Goal: Communication & Community: Connect with others

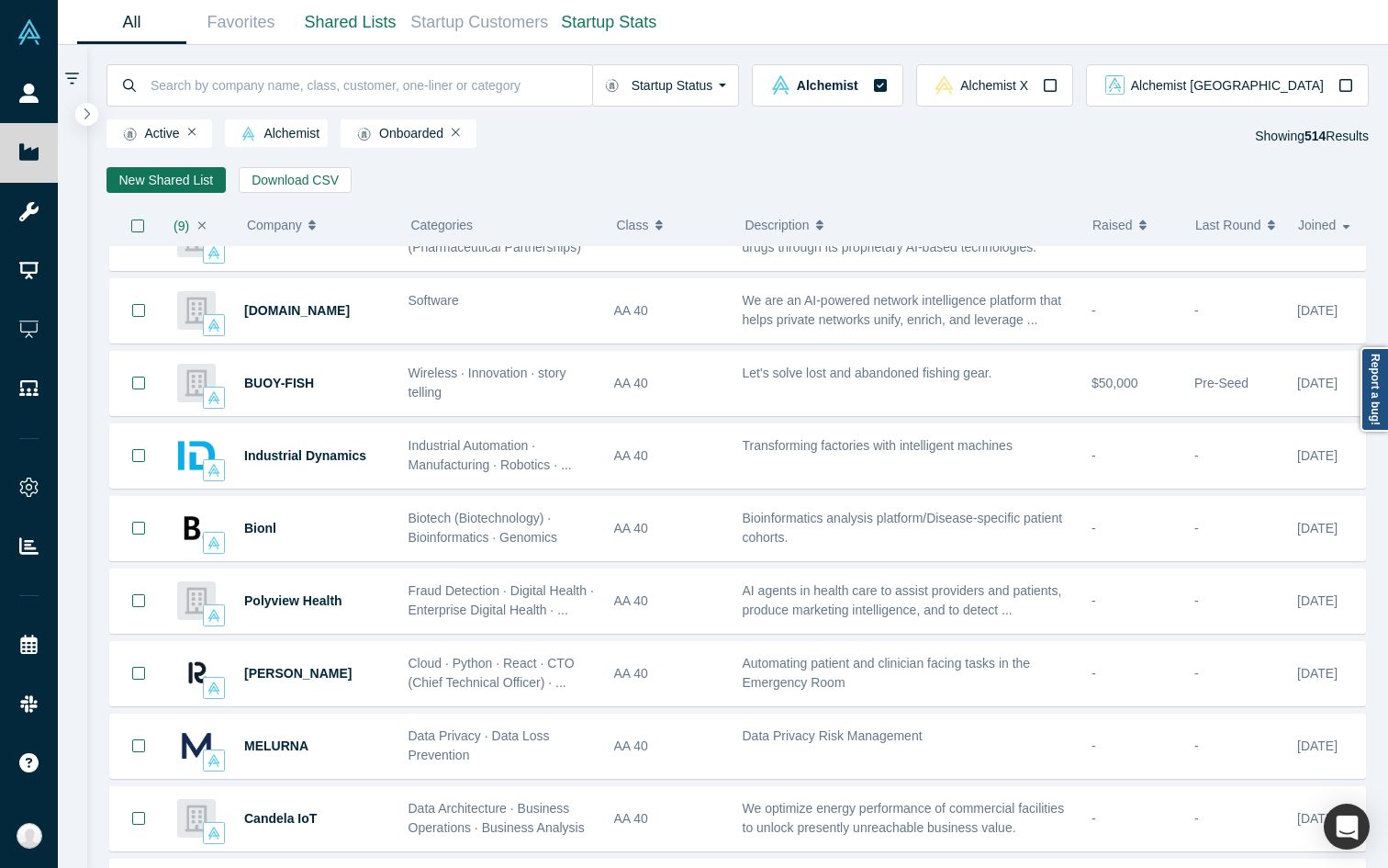
scroll to position [561, 0]
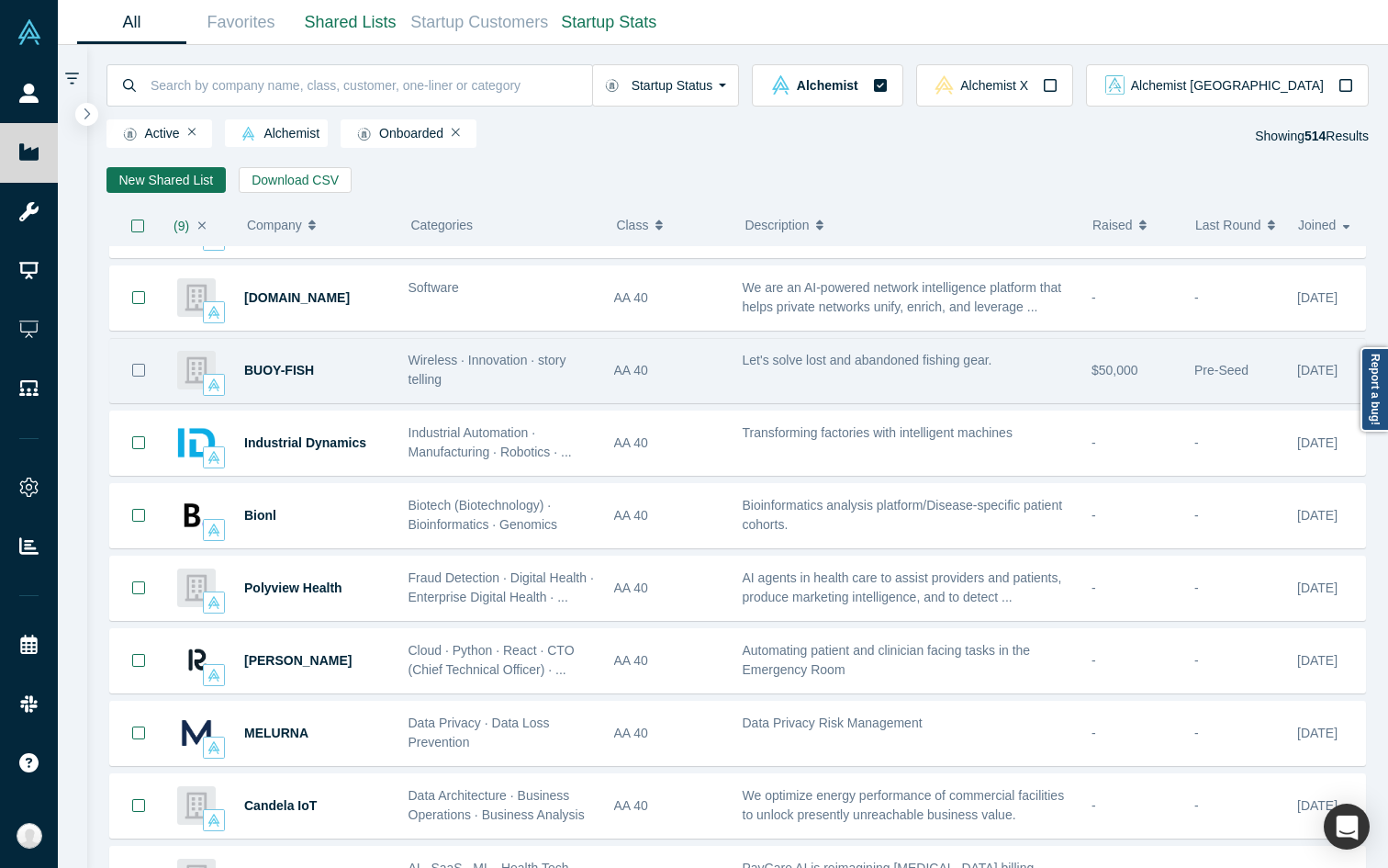
click at [145, 368] on icon "Bookmark" at bounding box center [138, 369] width 15 height 15
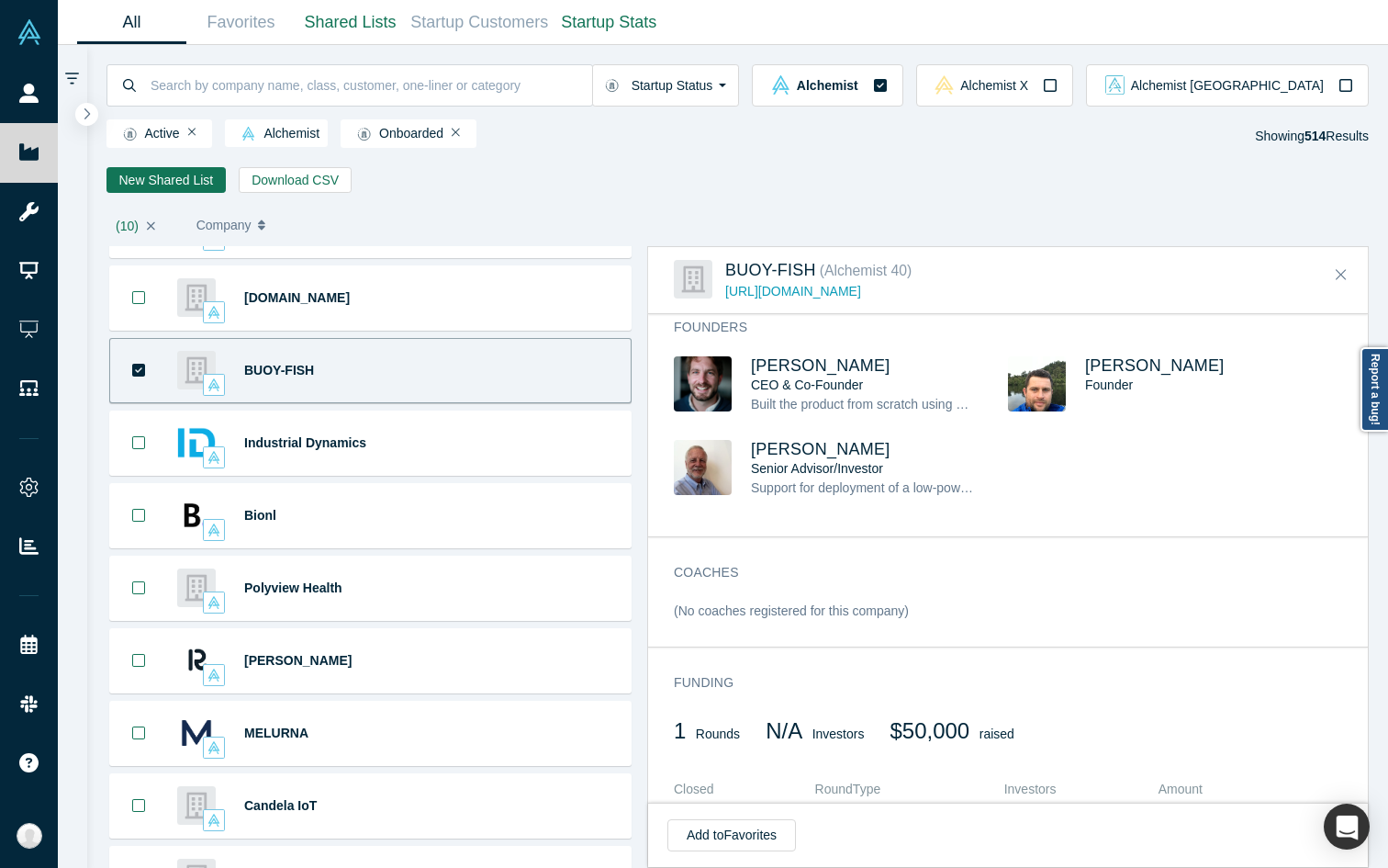
scroll to position [827, 0]
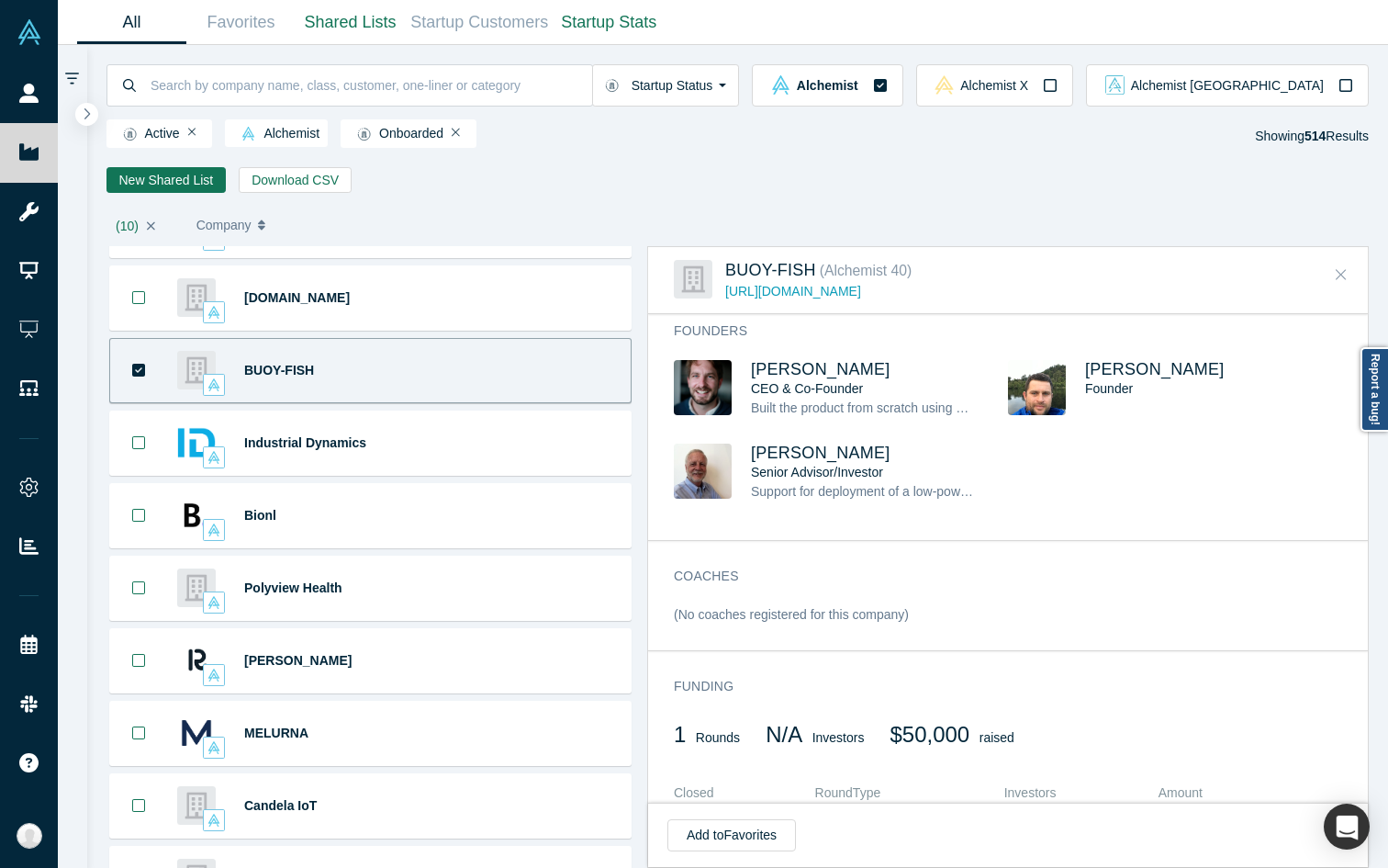
click at [1080, 280] on button "Close" at bounding box center [1341, 276] width 27 height 29
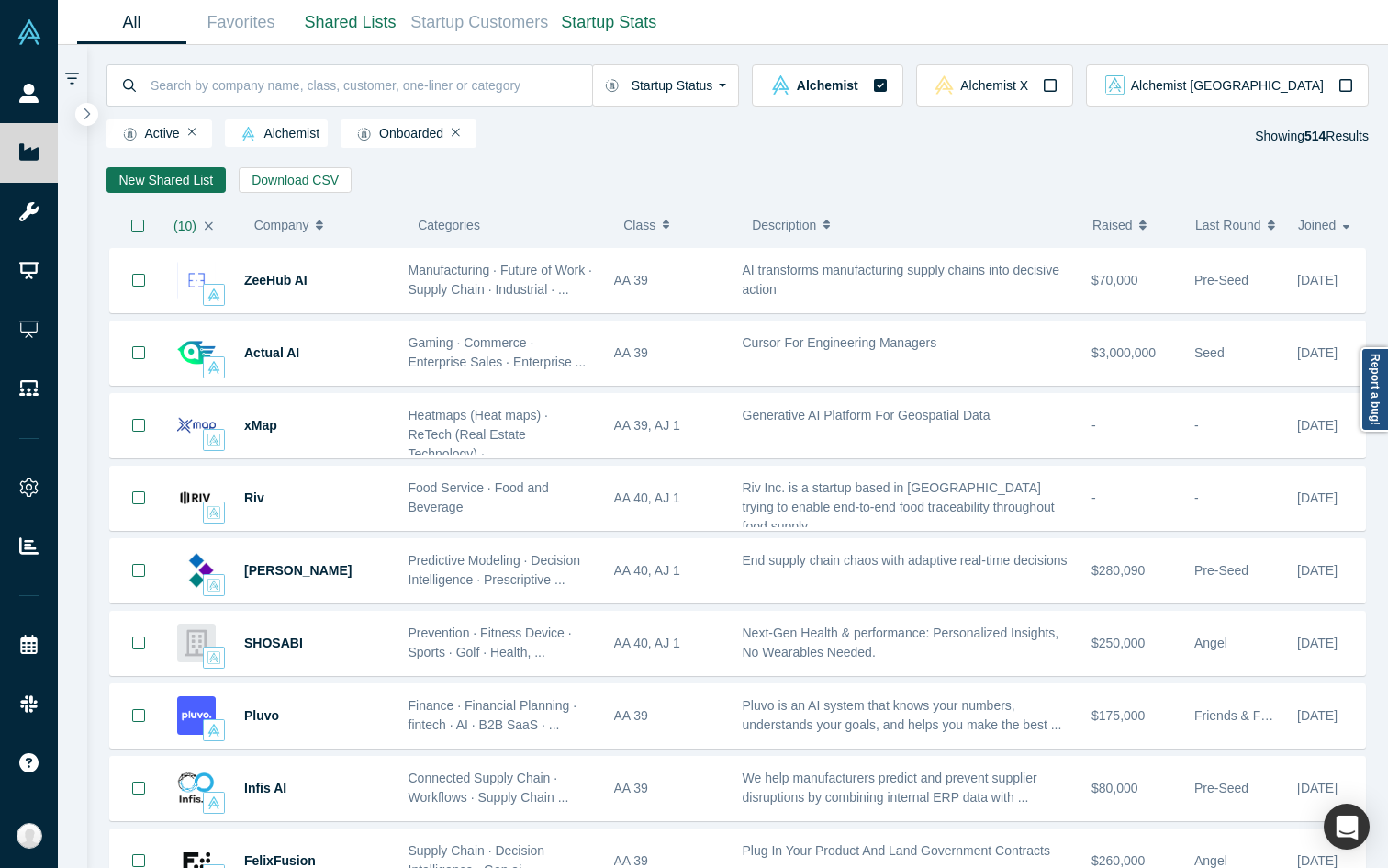
scroll to position [2184, 0]
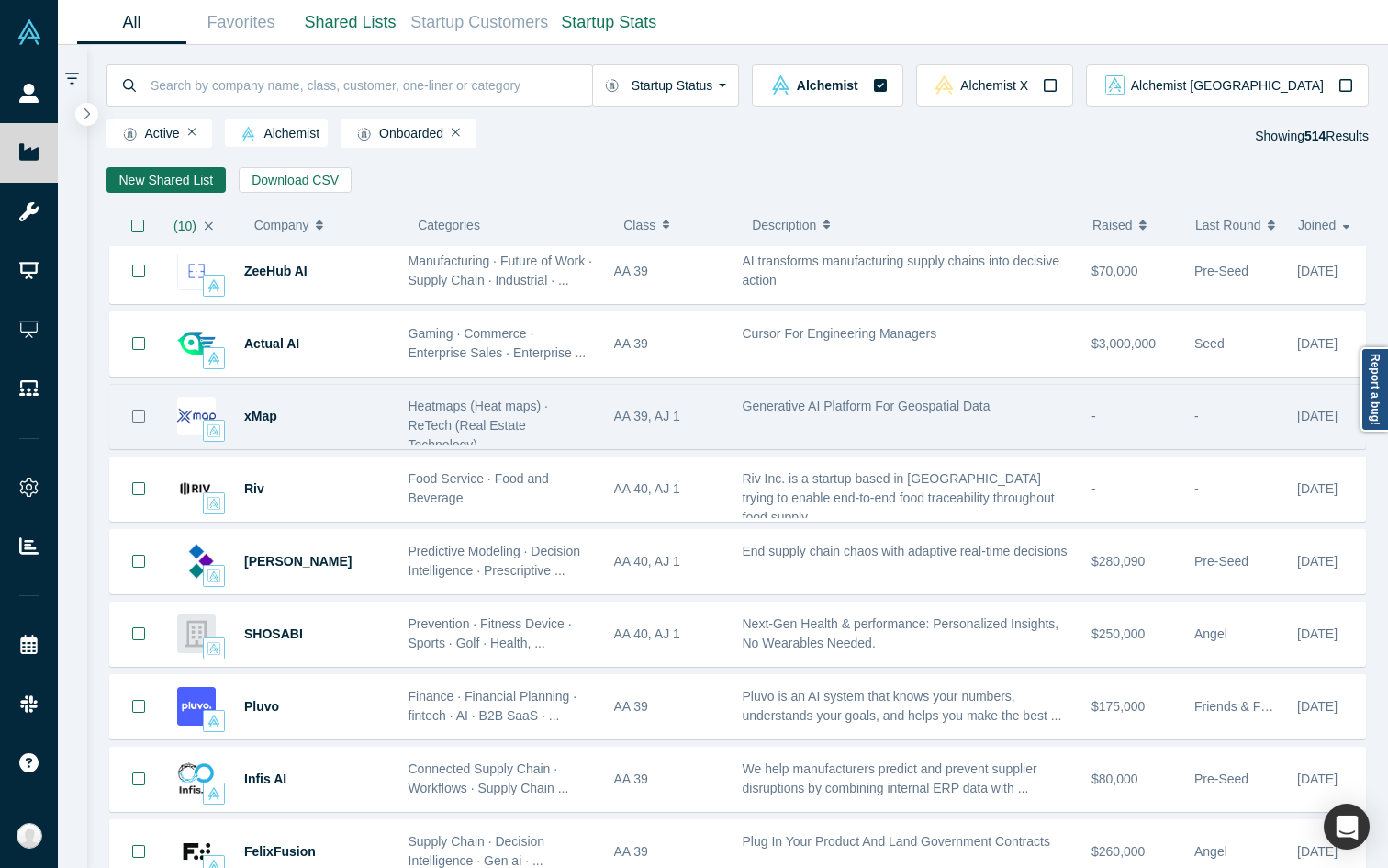
click at [138, 425] on button "Bookmark" at bounding box center [139, 416] width 57 height 64
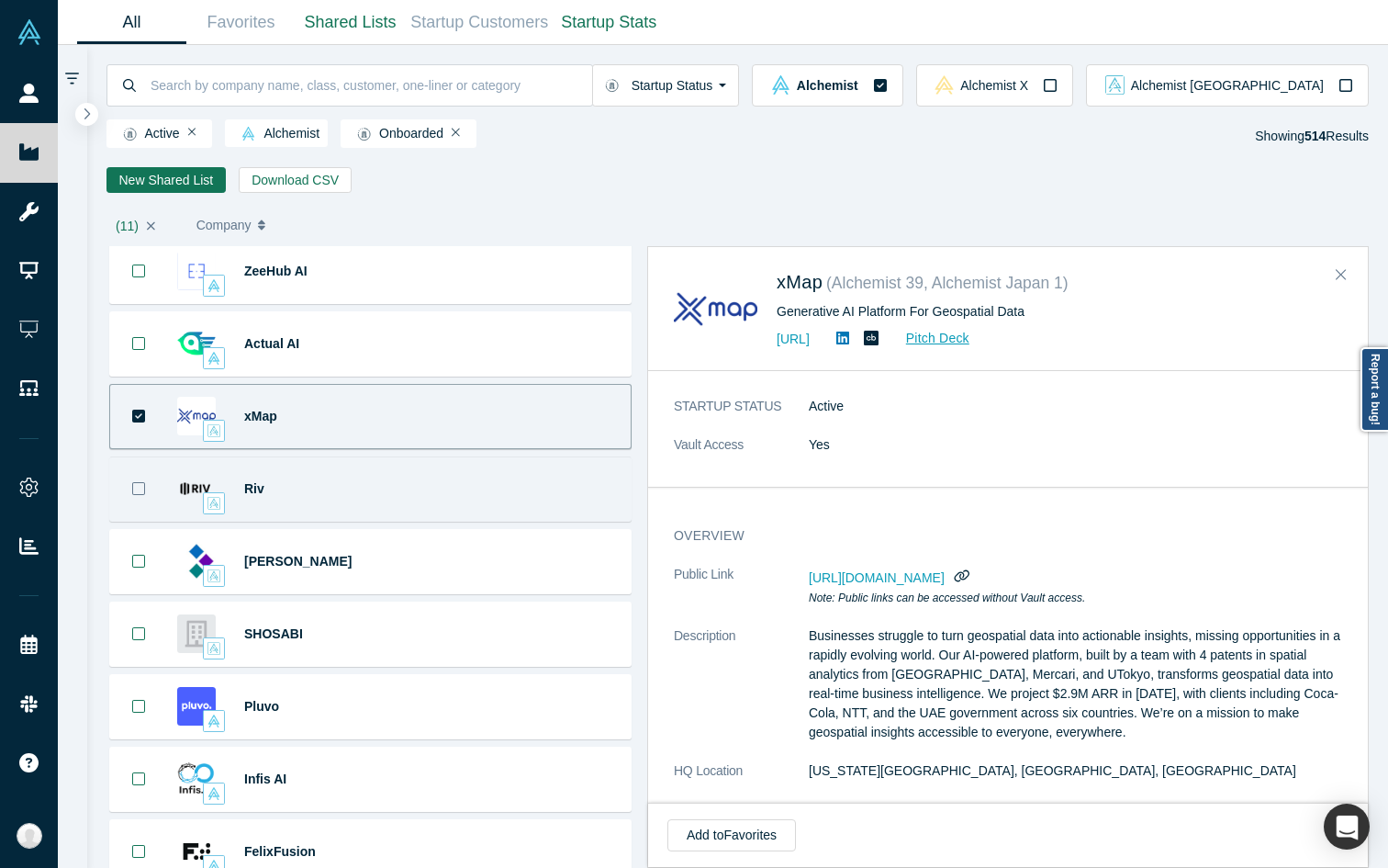
click at [138, 497] on button "Bookmark" at bounding box center [139, 489] width 57 height 64
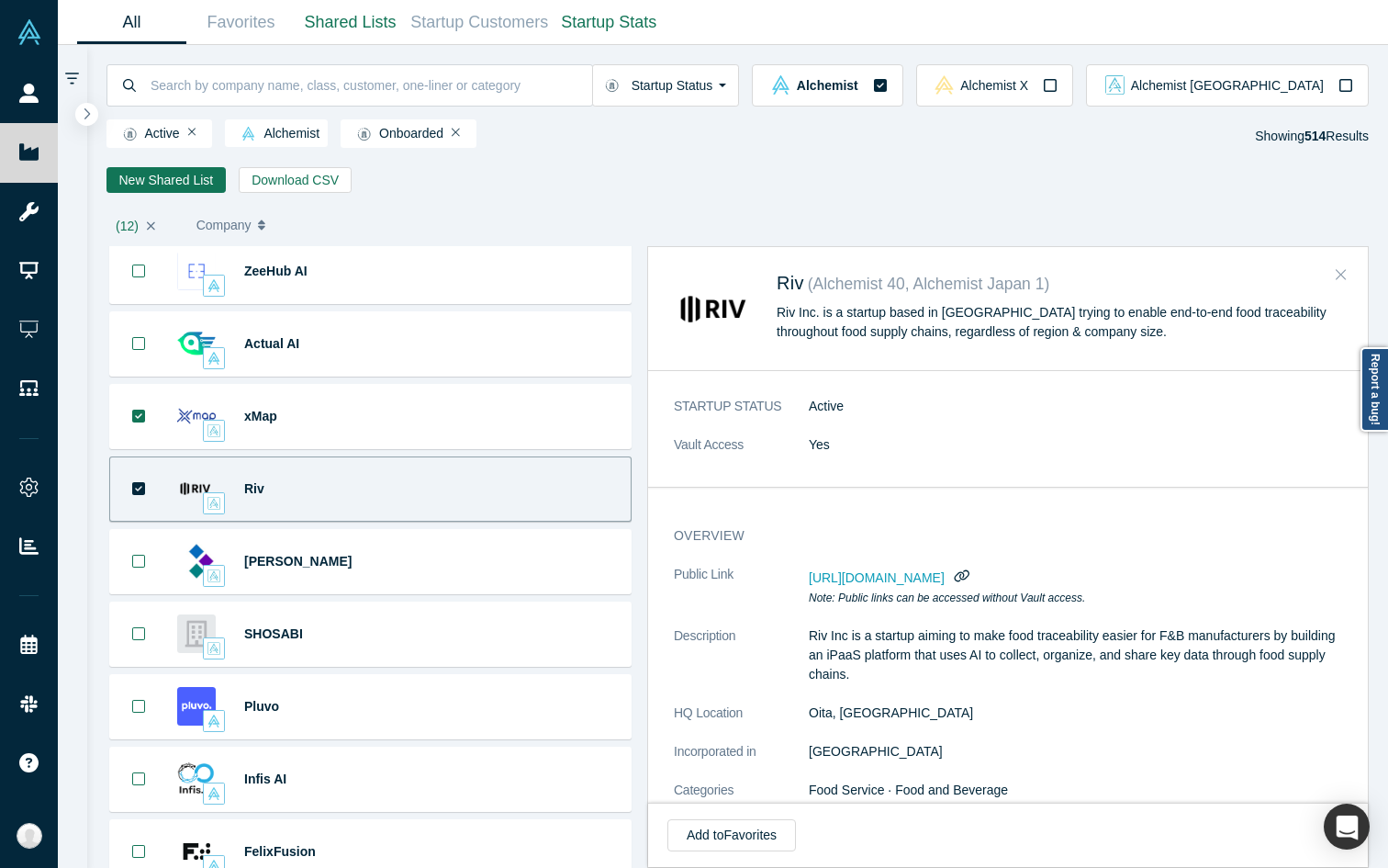
click at [1080, 271] on icon "Close" at bounding box center [1341, 274] width 11 height 17
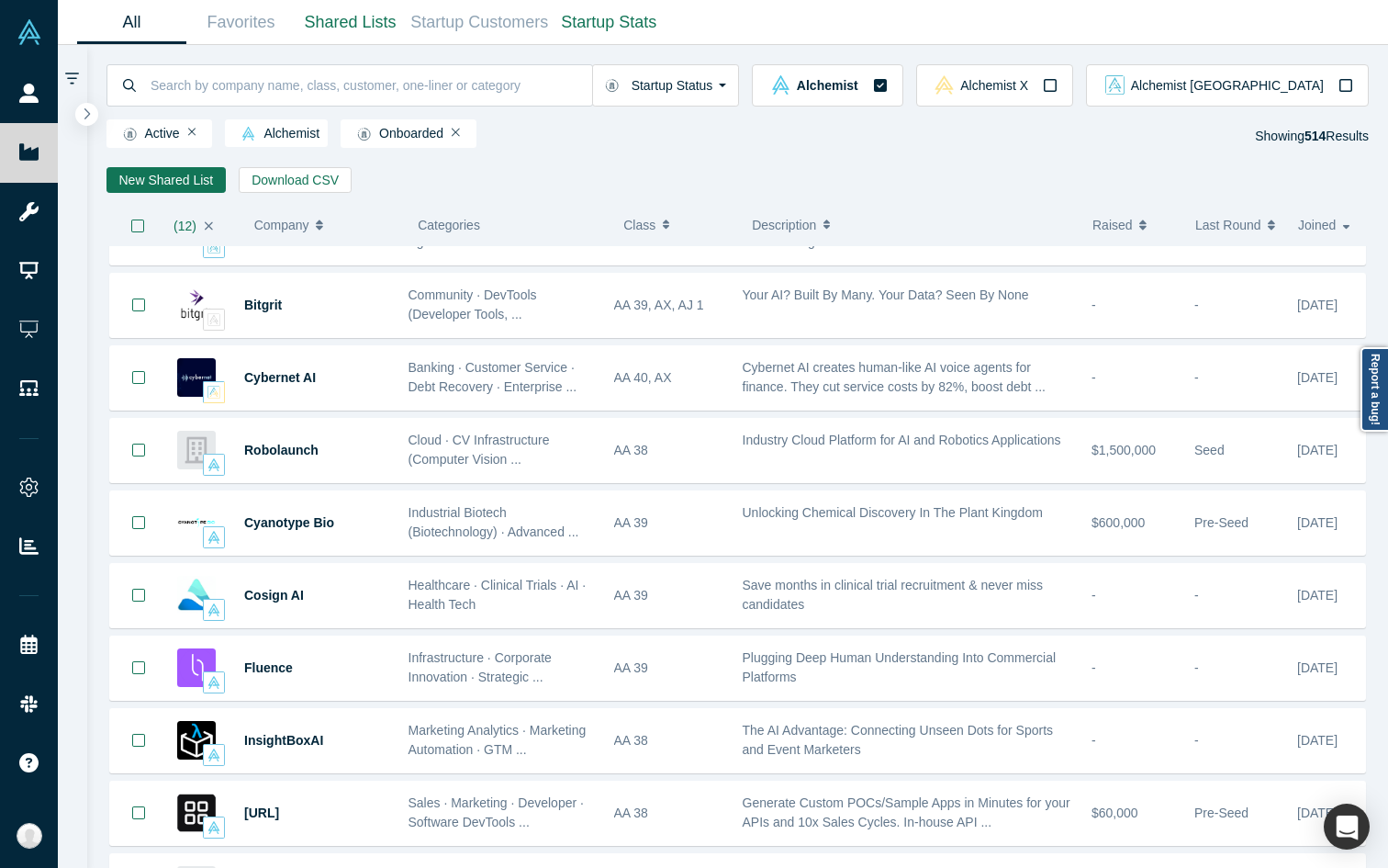
scroll to position [3020, 0]
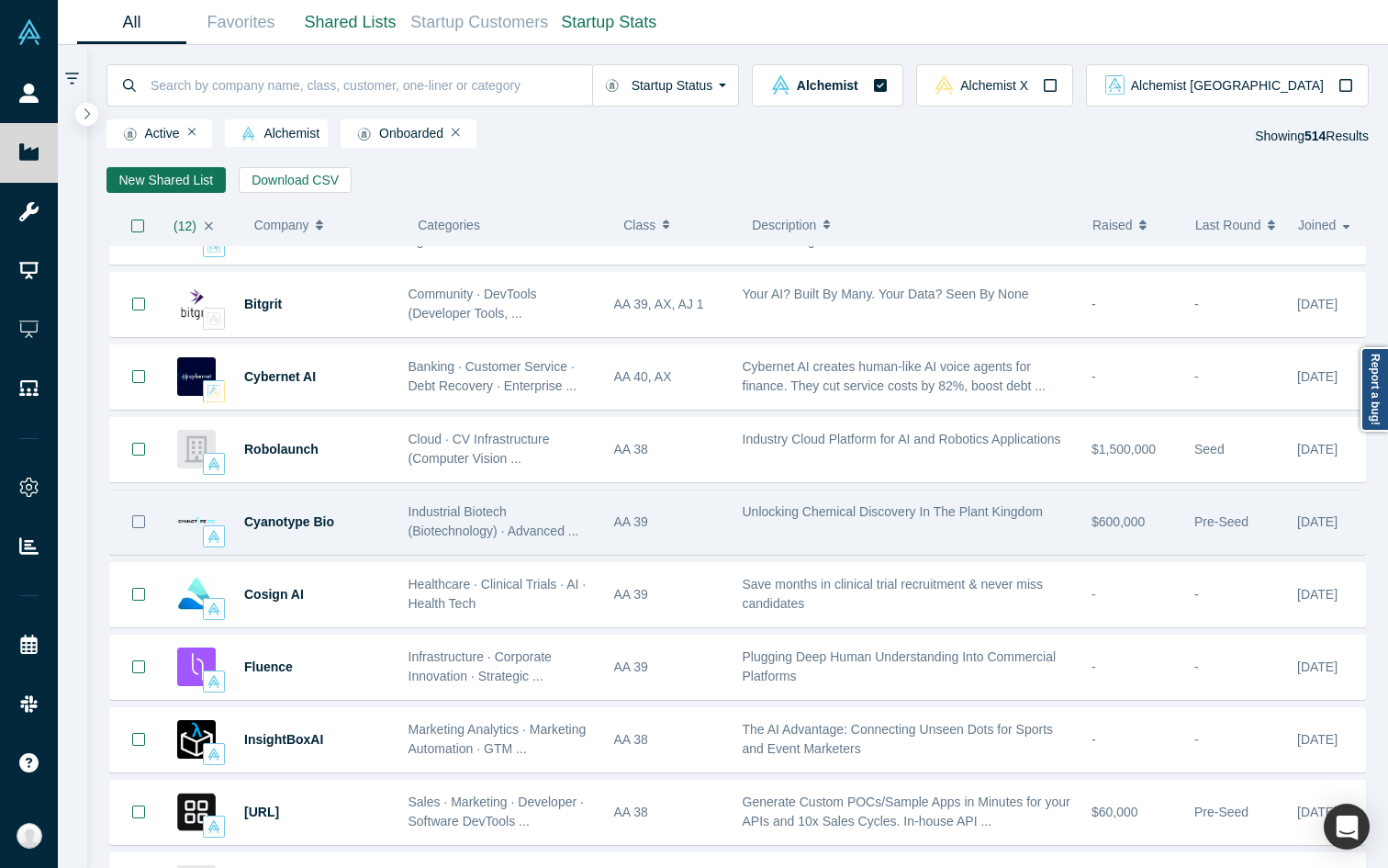
click at [144, 522] on icon "Bookmark" at bounding box center [138, 521] width 15 height 15
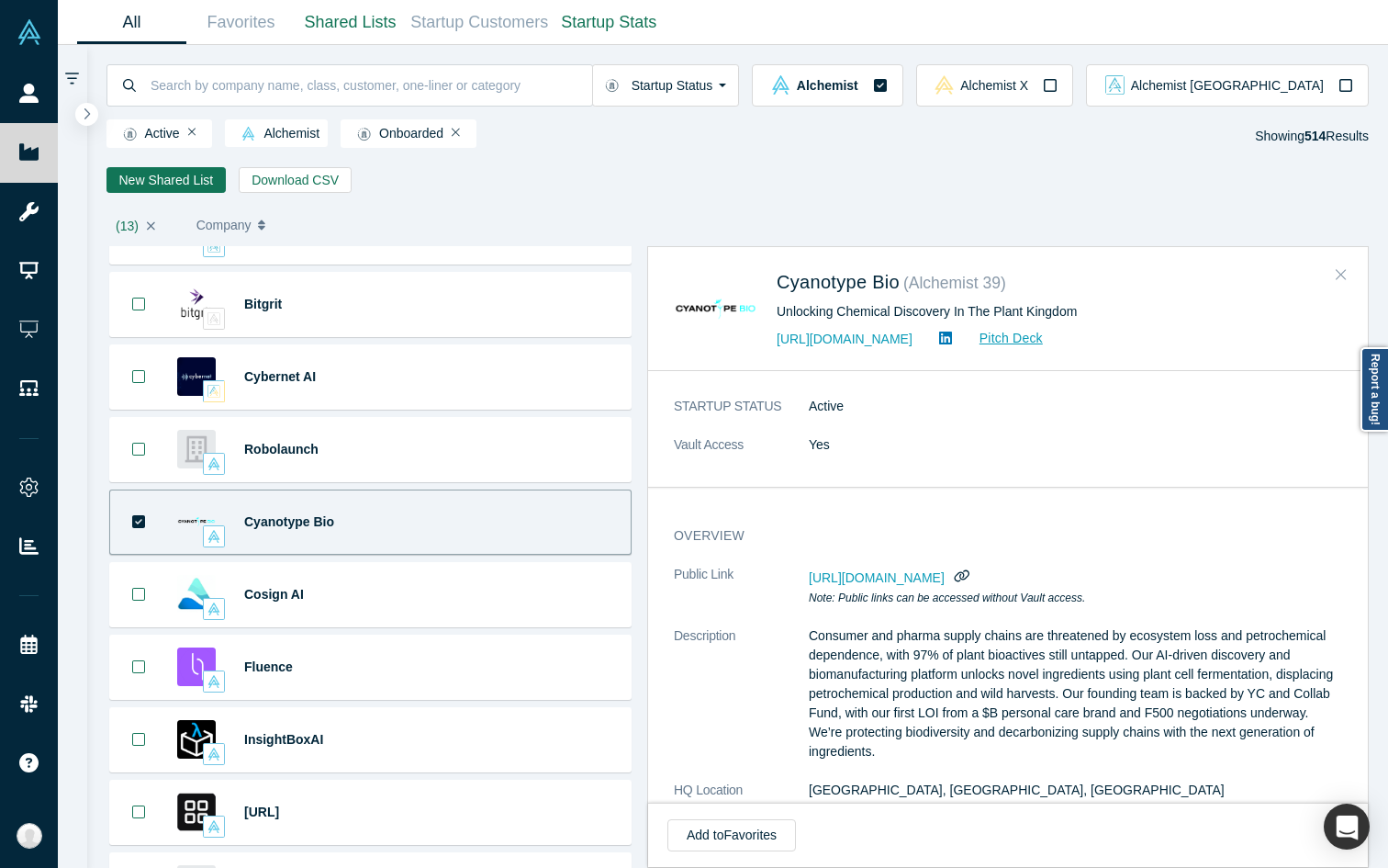
click at [1080, 276] on icon "Close" at bounding box center [1341, 274] width 11 height 17
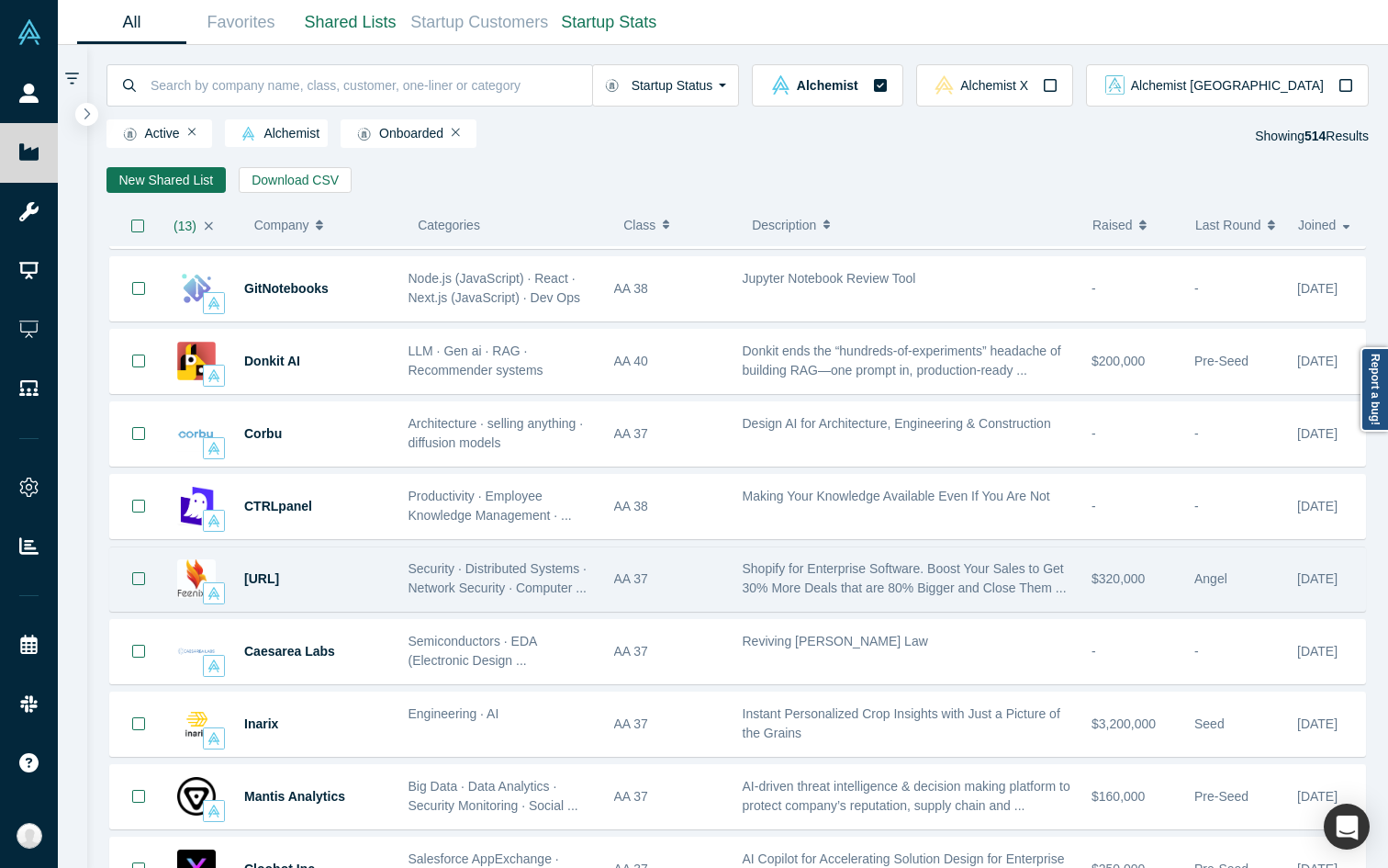
scroll to position [4584, 0]
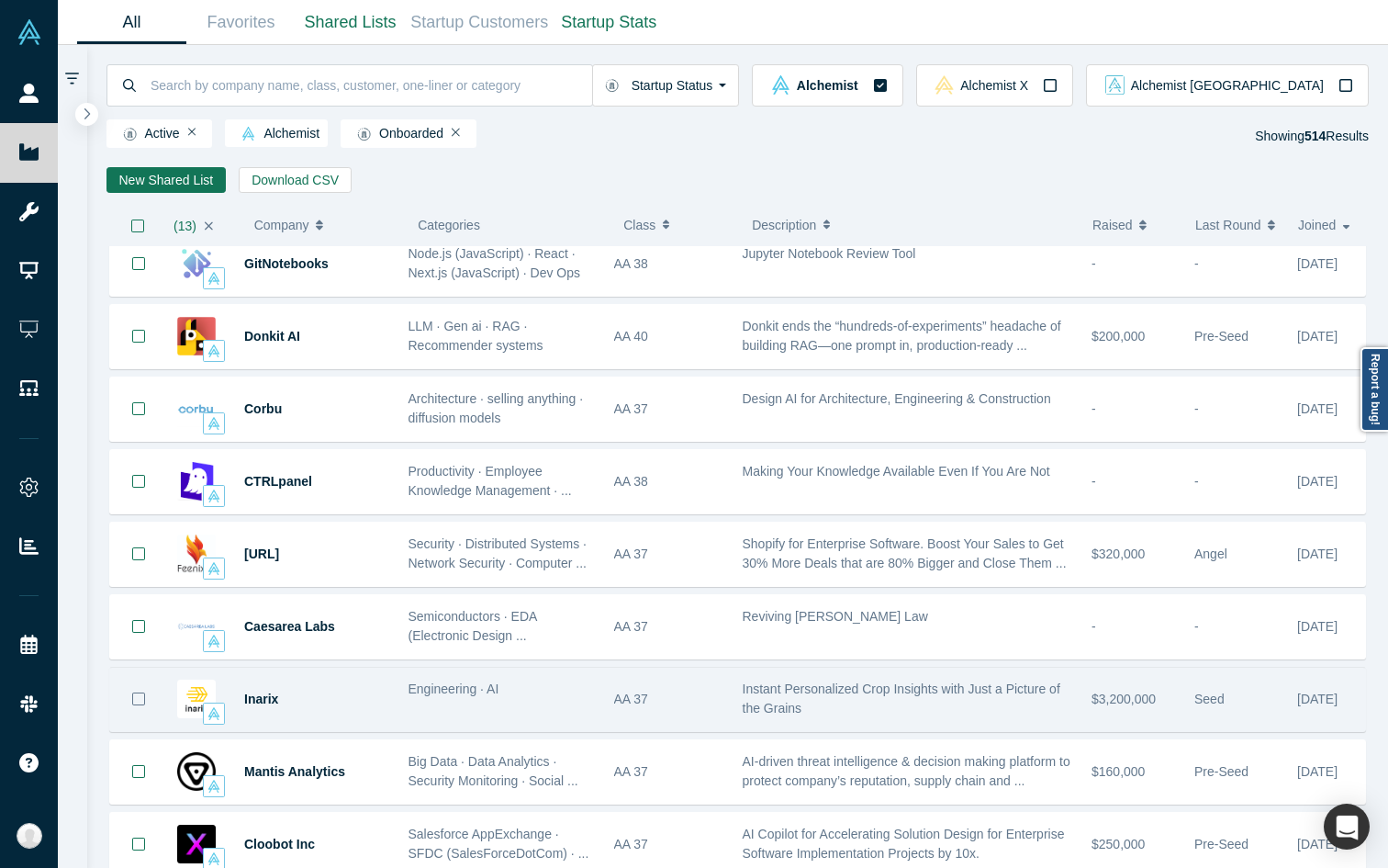
click at [144, 699] on icon "Bookmark" at bounding box center [138, 698] width 13 height 13
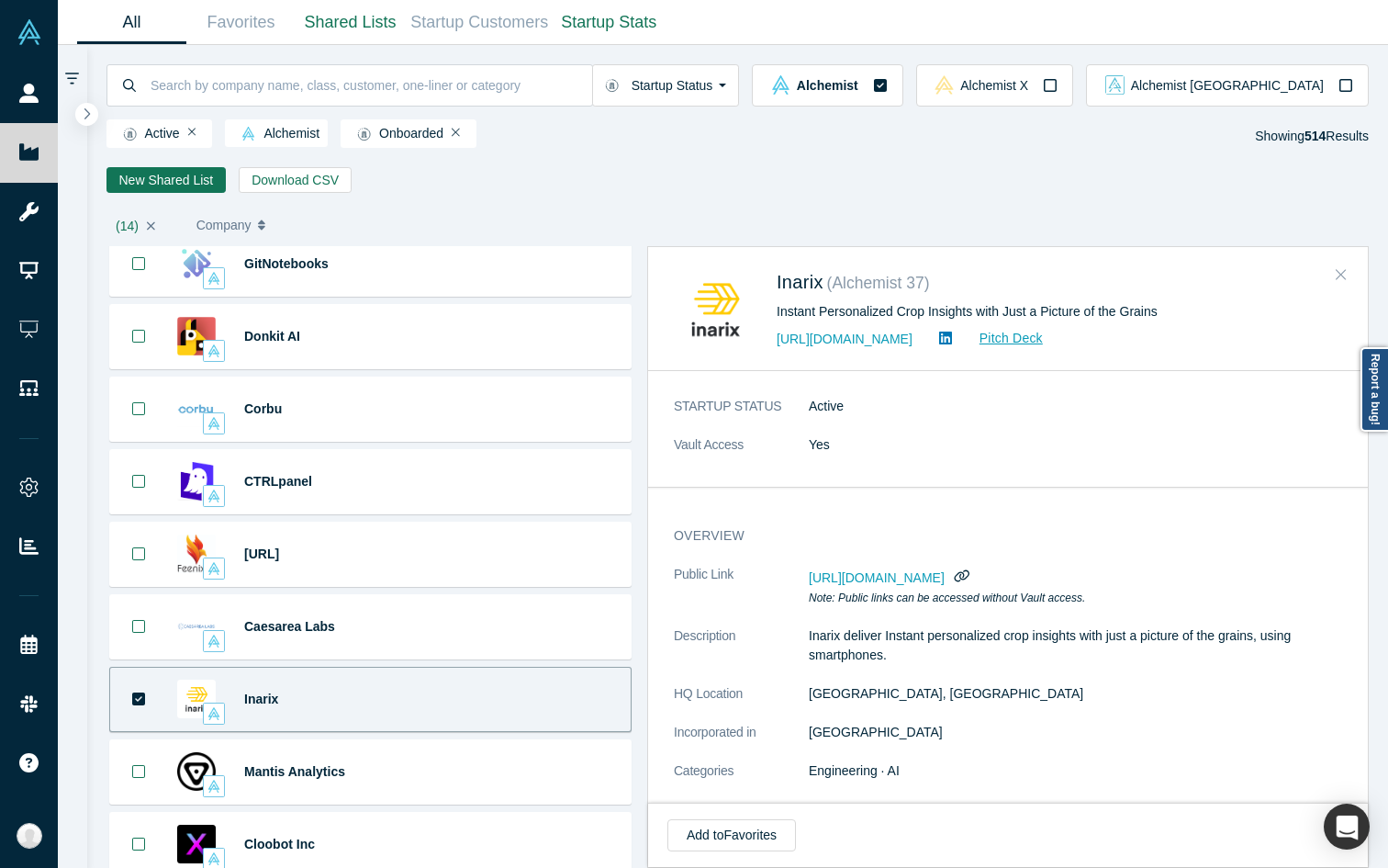
click at [1080, 281] on button "Close" at bounding box center [1341, 276] width 27 height 29
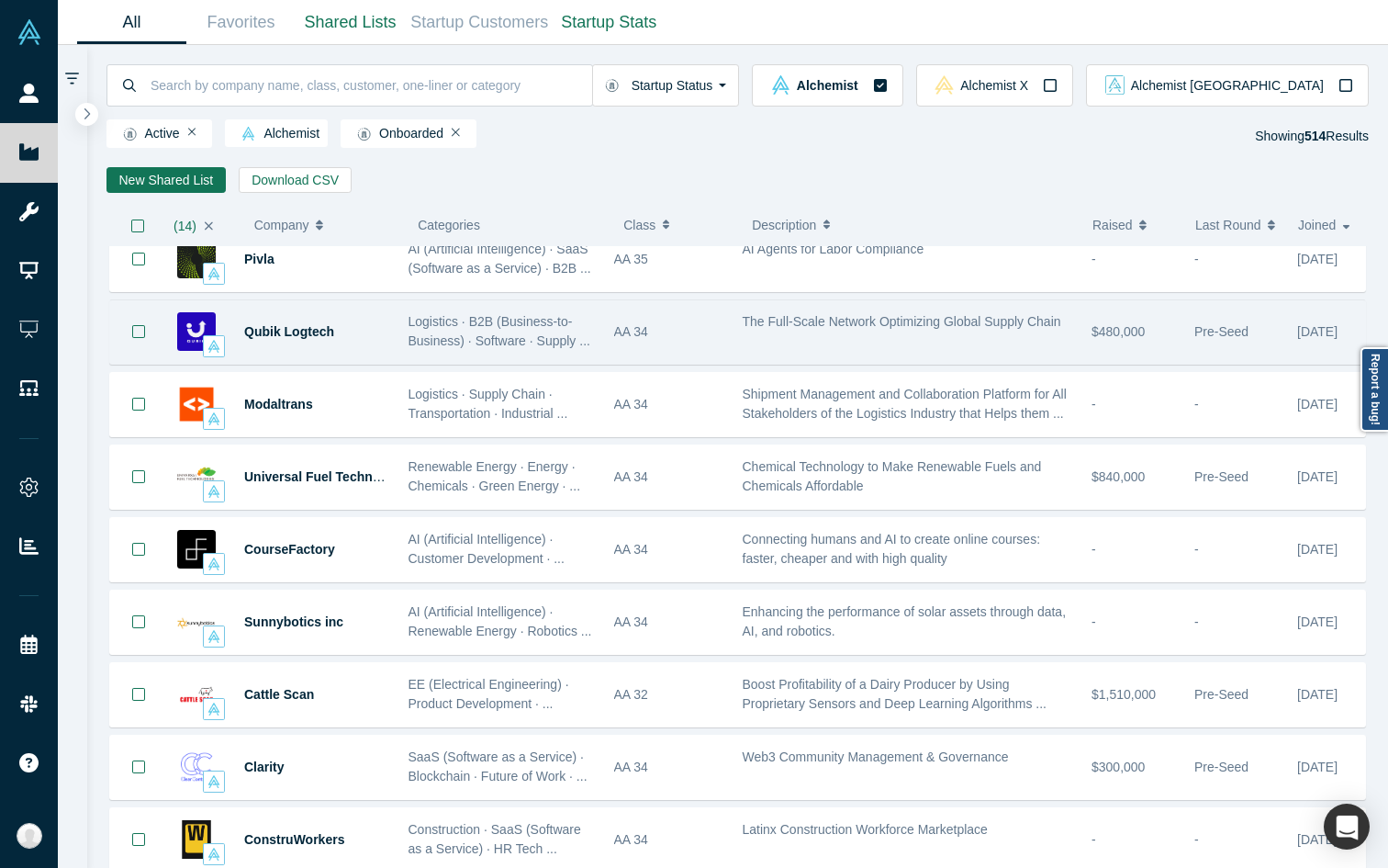
scroll to position [9564, 0]
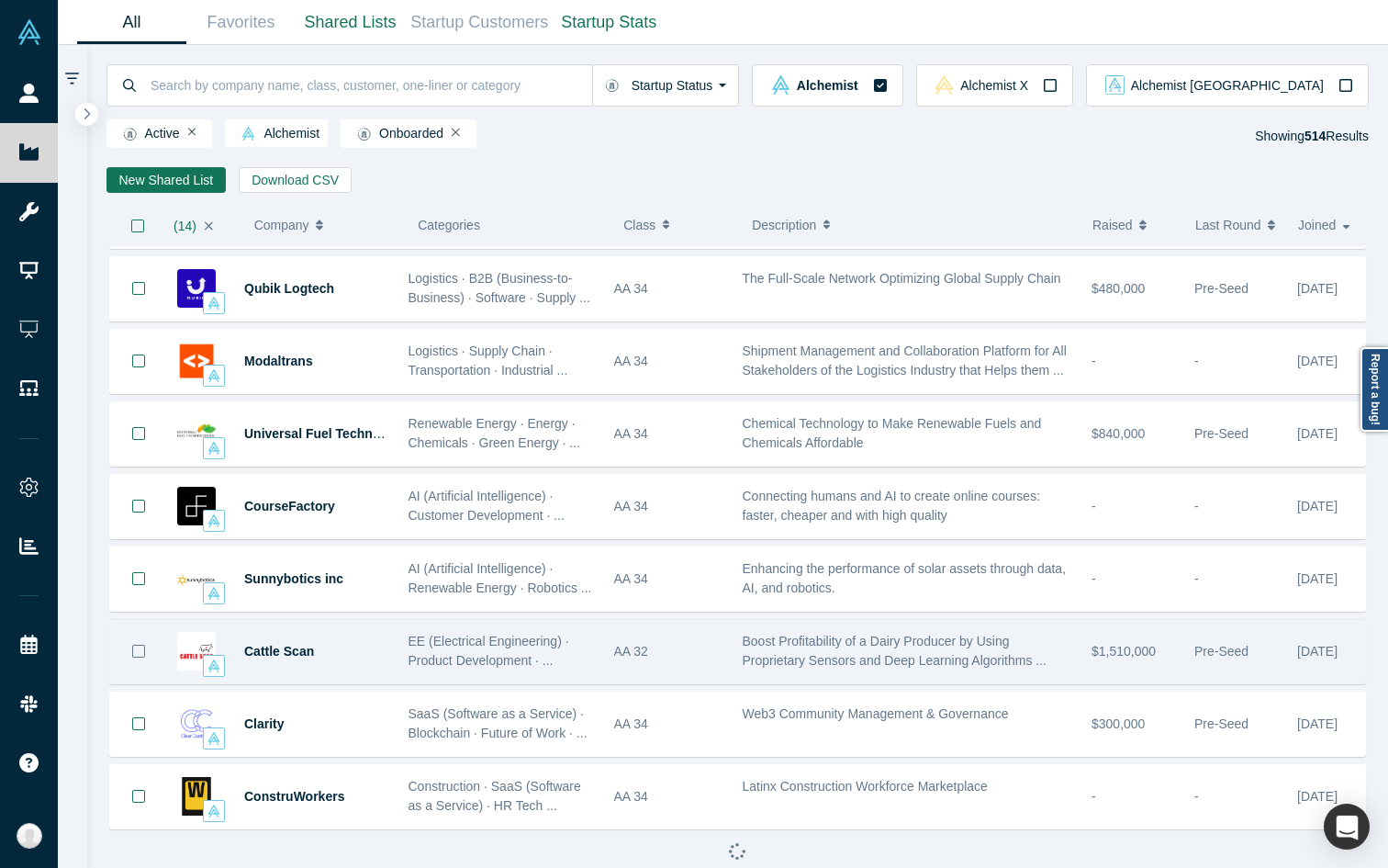
click at [146, 657] on button "Bookmark" at bounding box center [139, 651] width 57 height 64
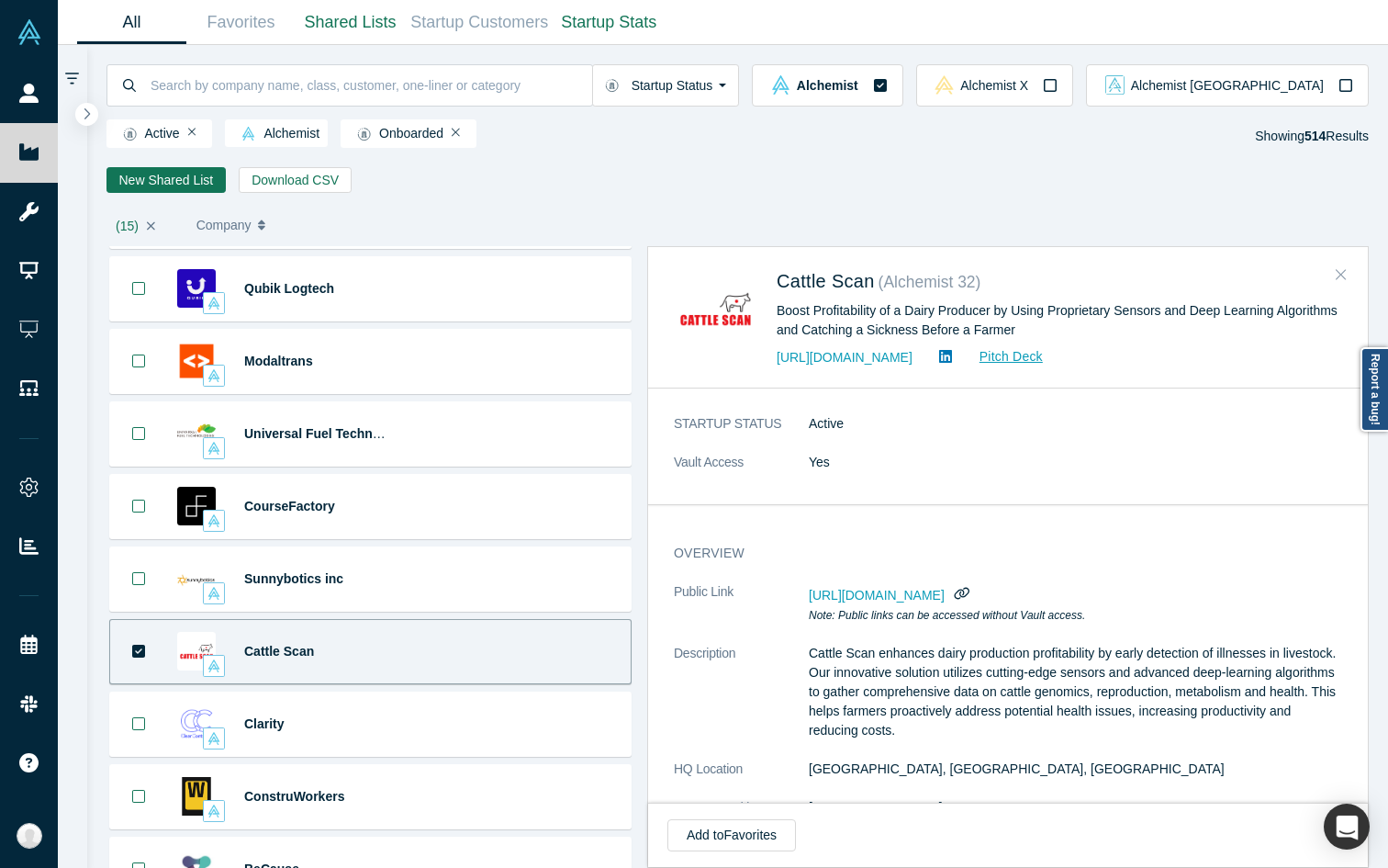
click at [1080, 276] on button "Close" at bounding box center [1341, 276] width 27 height 29
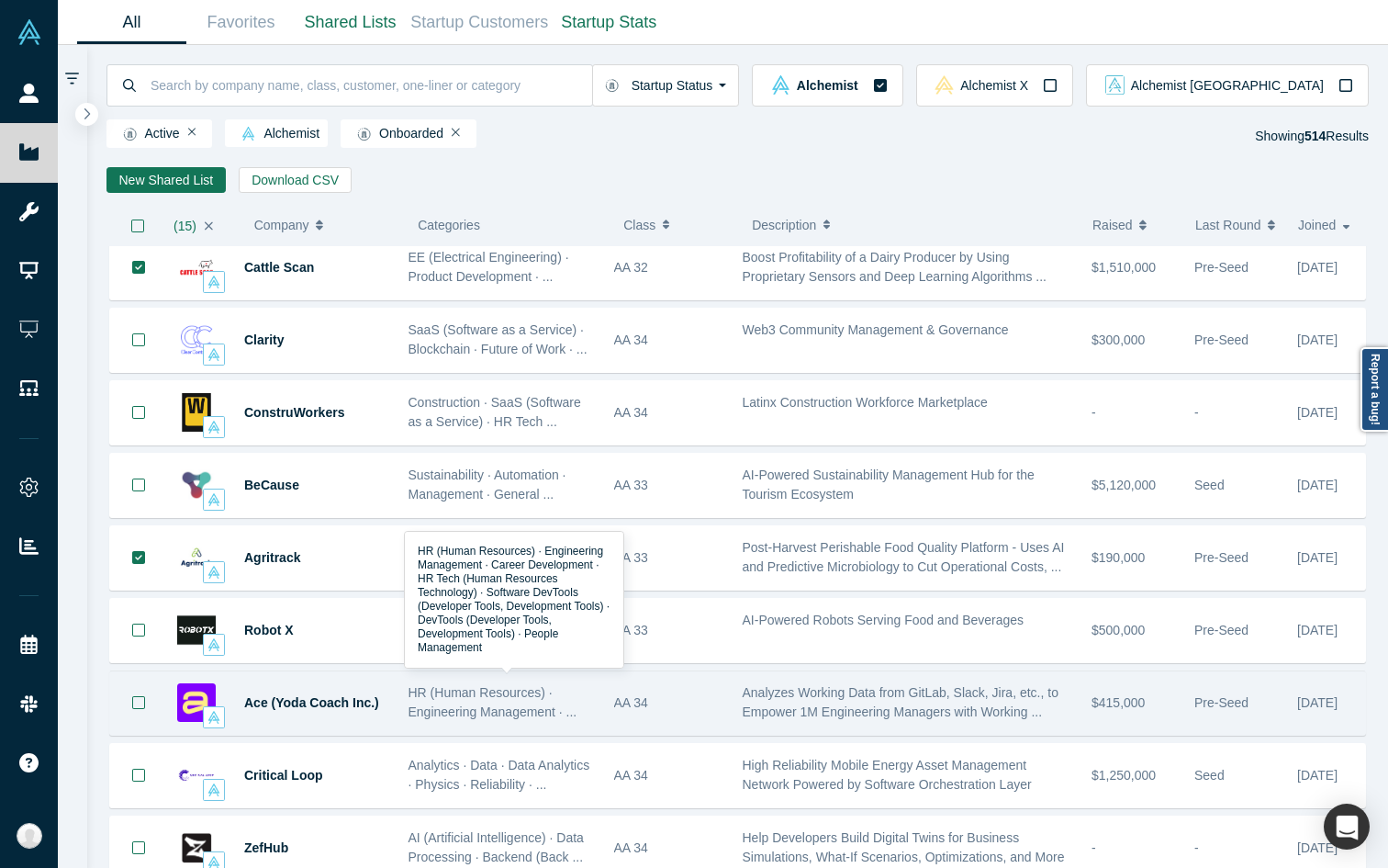
scroll to position [9980, 0]
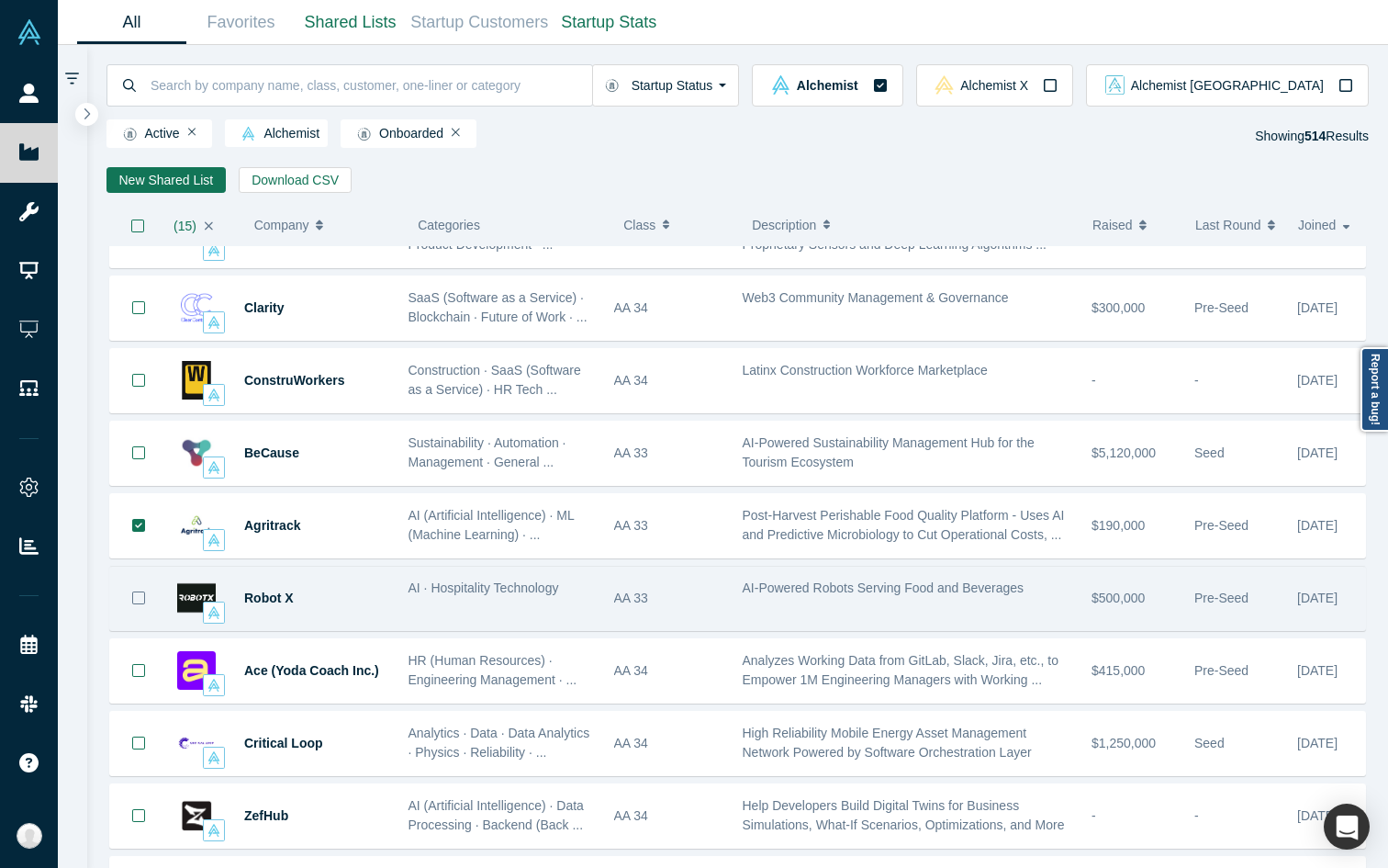
click at [138, 593] on icon "Bookmark" at bounding box center [138, 597] width 15 height 15
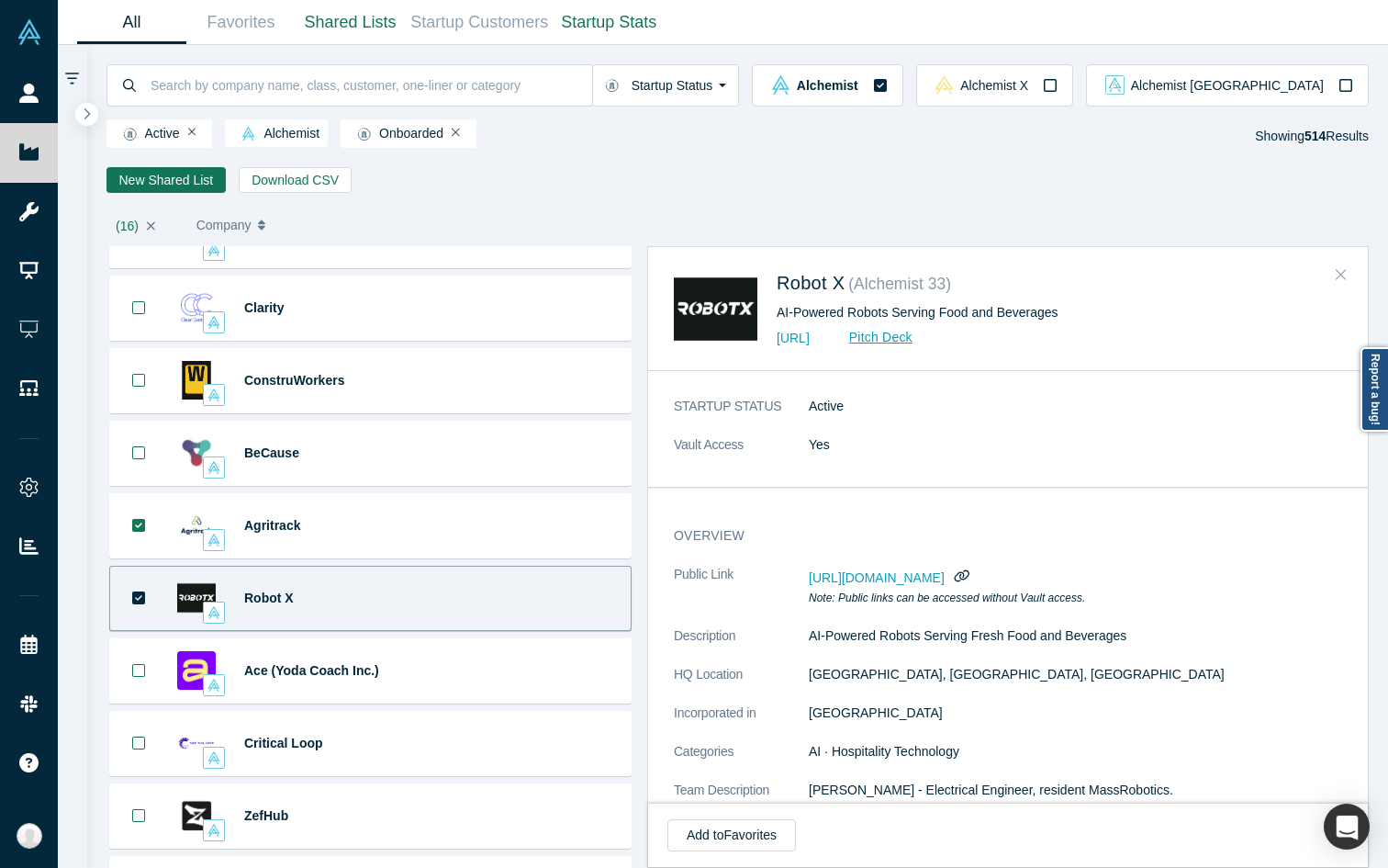
click at [1080, 273] on icon "Close" at bounding box center [1341, 274] width 11 height 11
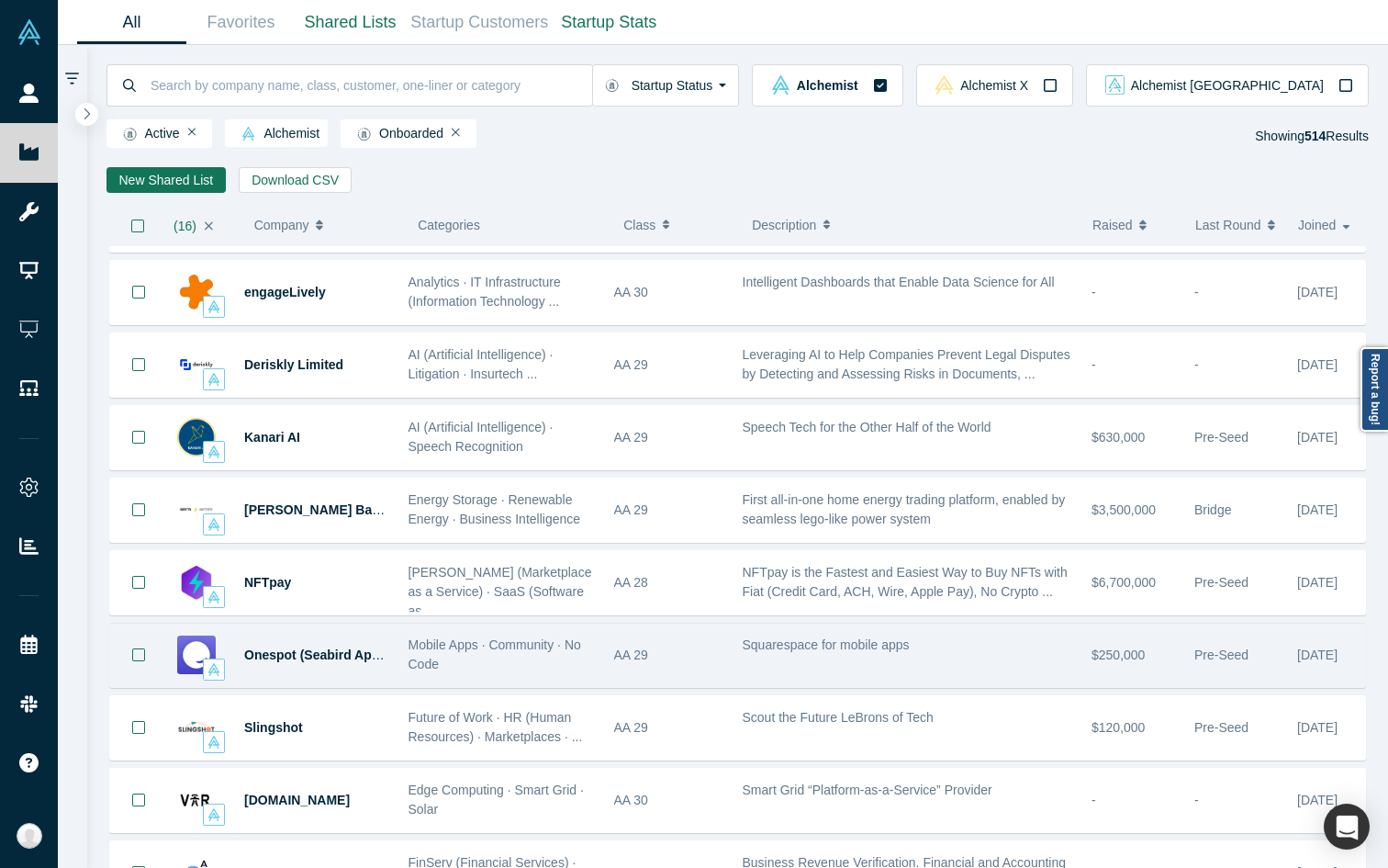
scroll to position [15747, 0]
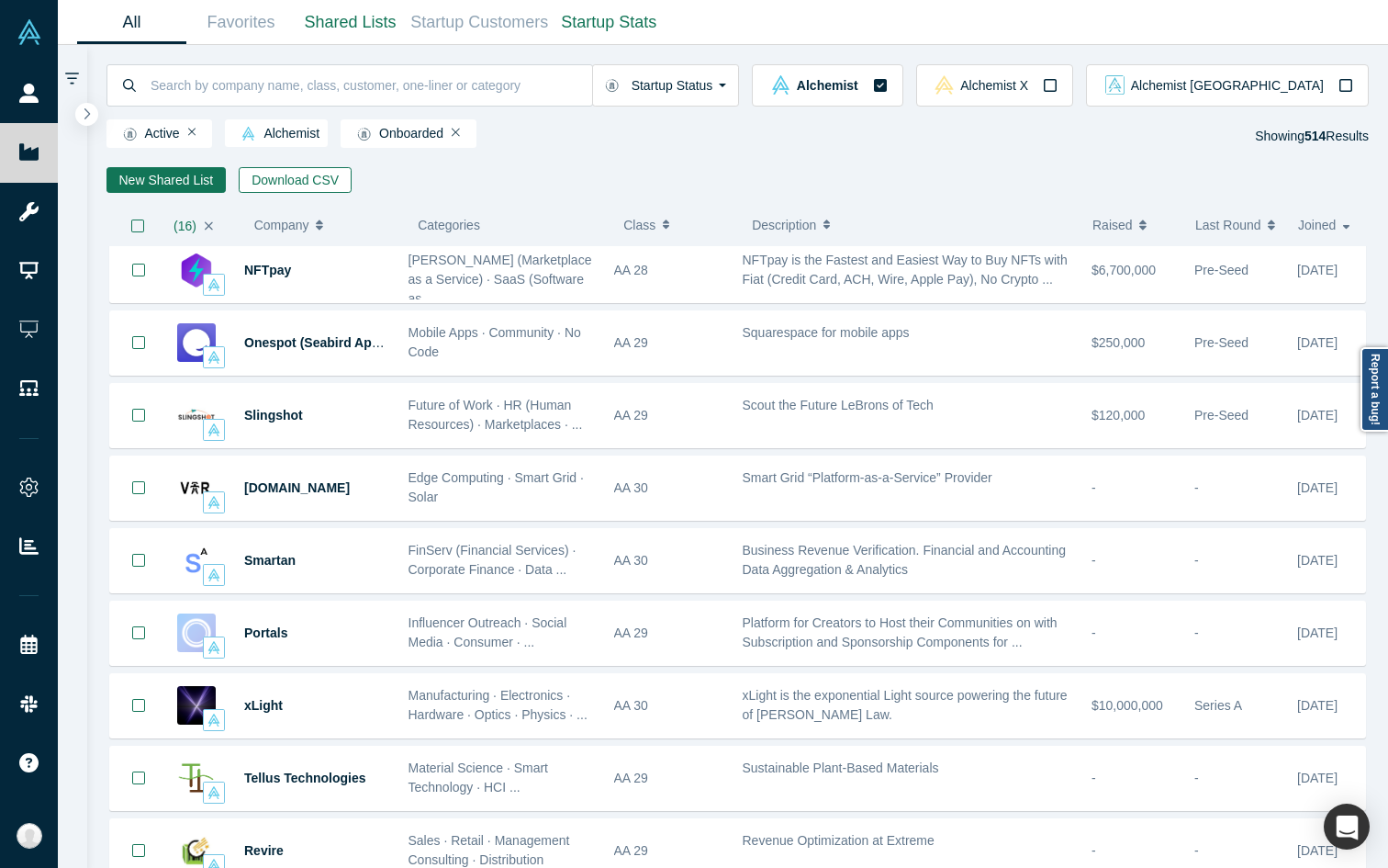
click at [282, 173] on button "Download CSV" at bounding box center [295, 180] width 113 height 25
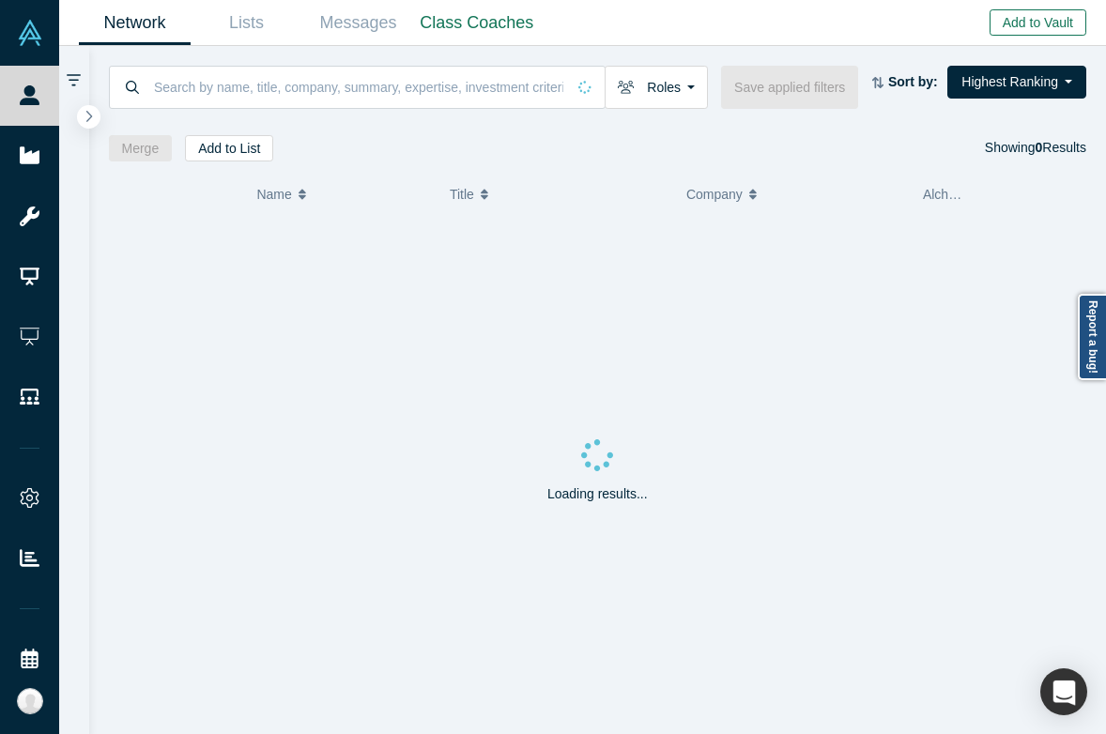
click at [1023, 29] on button "Add to Vault" at bounding box center [1038, 22] width 97 height 26
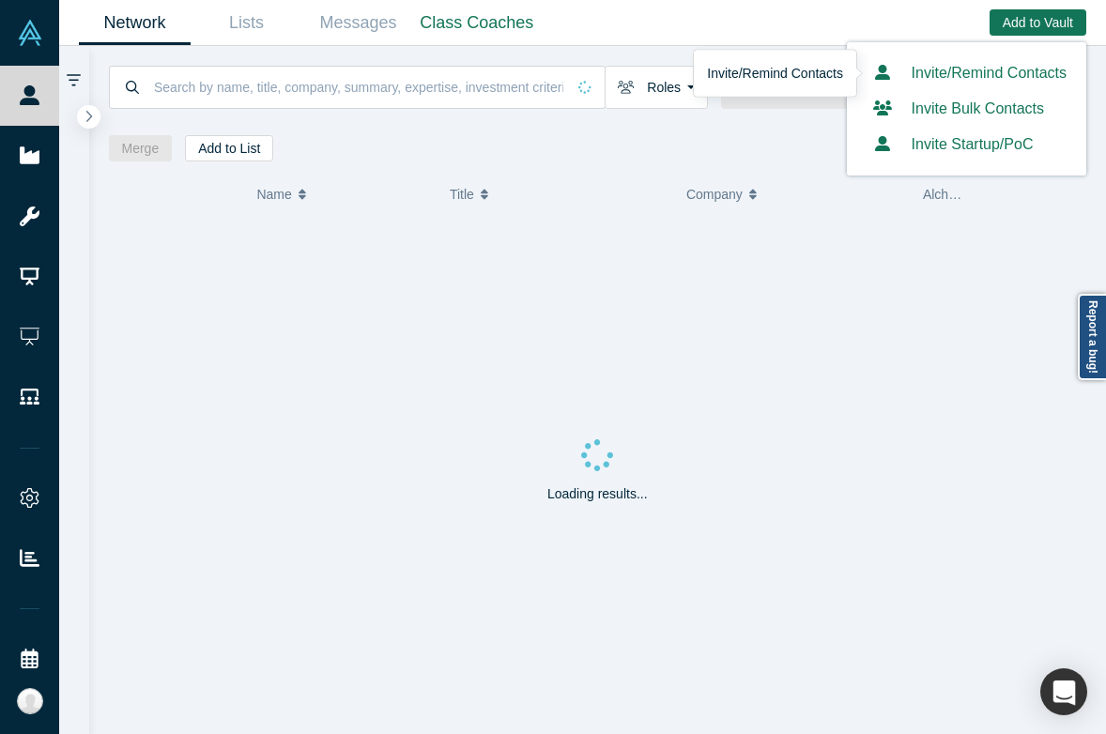
click at [968, 67] on link "Invite/Remind Contacts" at bounding box center [967, 73] width 200 height 16
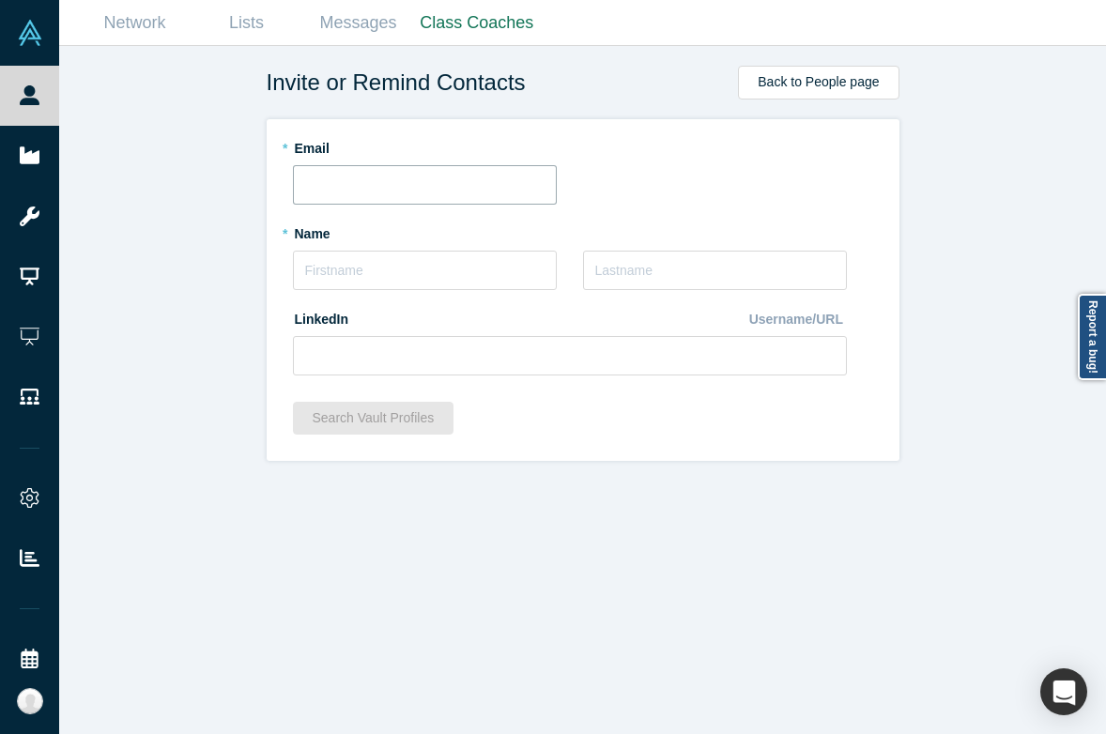
click at [366, 191] on input "text" at bounding box center [425, 184] width 264 height 39
paste input "peterb@peakbridge.vc"
type input "peterb@peakbridge.vc"
click at [345, 272] on input "text" at bounding box center [425, 270] width 264 height 39
type input "Peter"
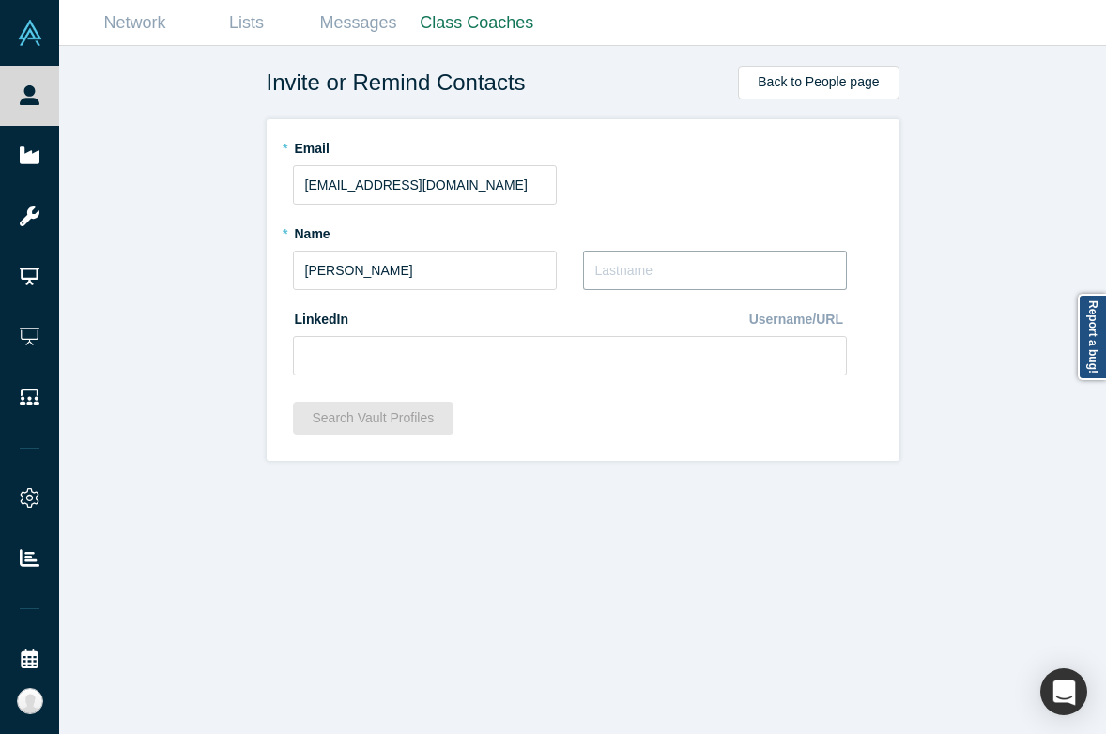
click at [604, 271] on input "text" at bounding box center [715, 270] width 264 height 39
type input "V"
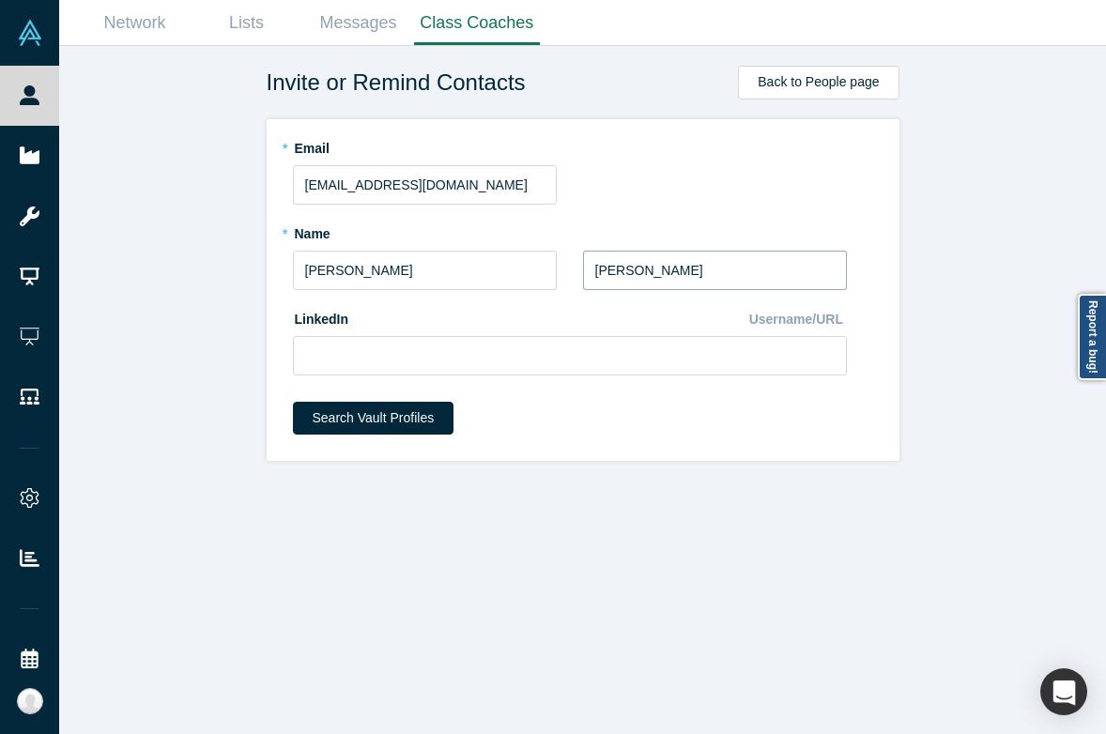
type input "Bodenheimer"
click at [434, 360] on input at bounding box center [570, 355] width 554 height 39
paste input "https://www.linkedin.com/in/pbodenheimer/"
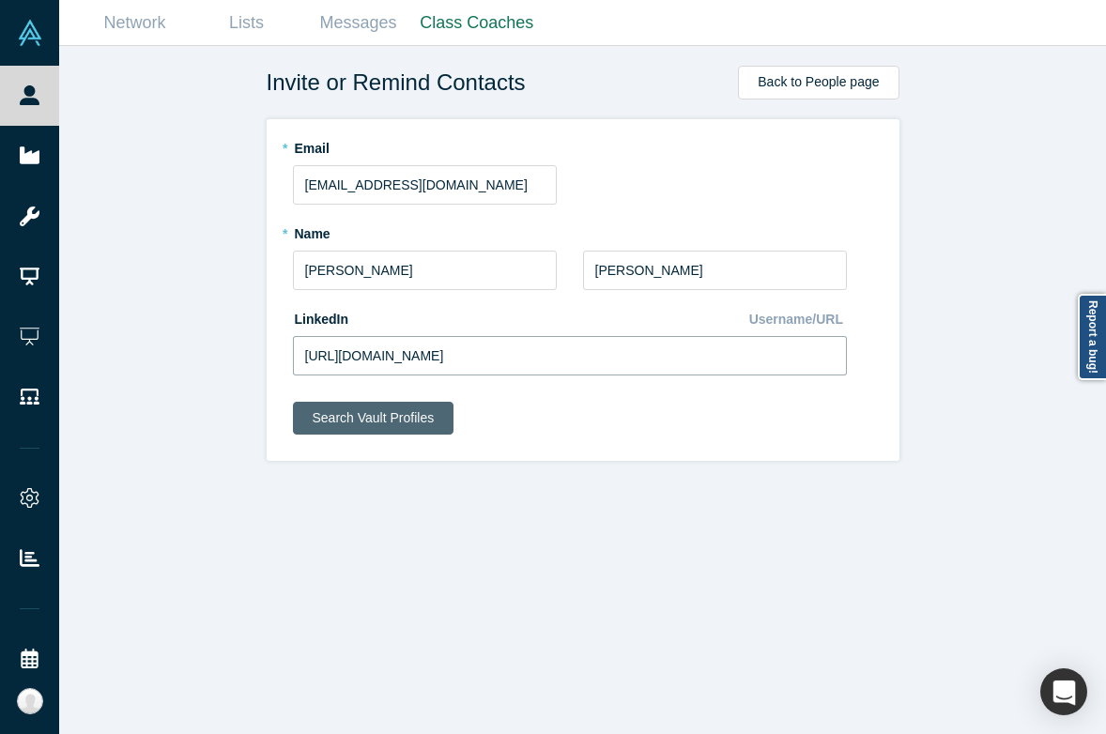
type input "https://www.linkedin.com/in/pbodenheimer/"
click at [408, 425] on button "Search Vault Profiles" at bounding box center [374, 418] width 162 height 33
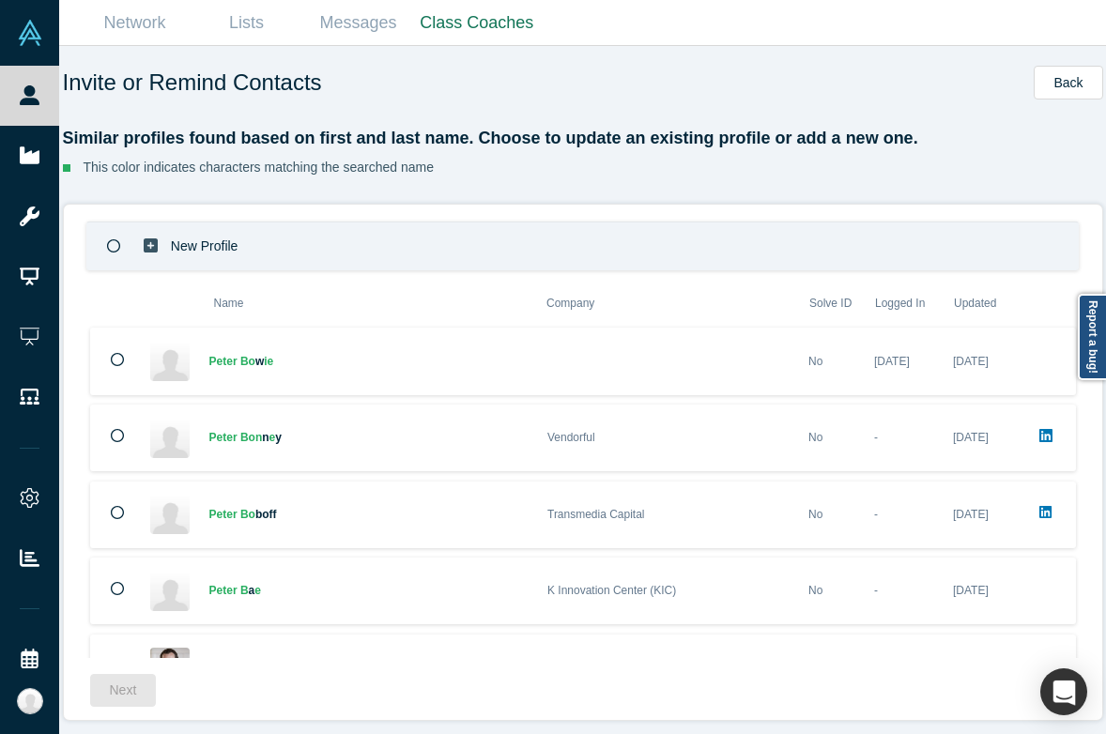
click at [628, 256] on div "New Profile" at bounding box center [582, 246] width 993 height 49
click at [110, 695] on button "Next" at bounding box center [123, 690] width 67 height 33
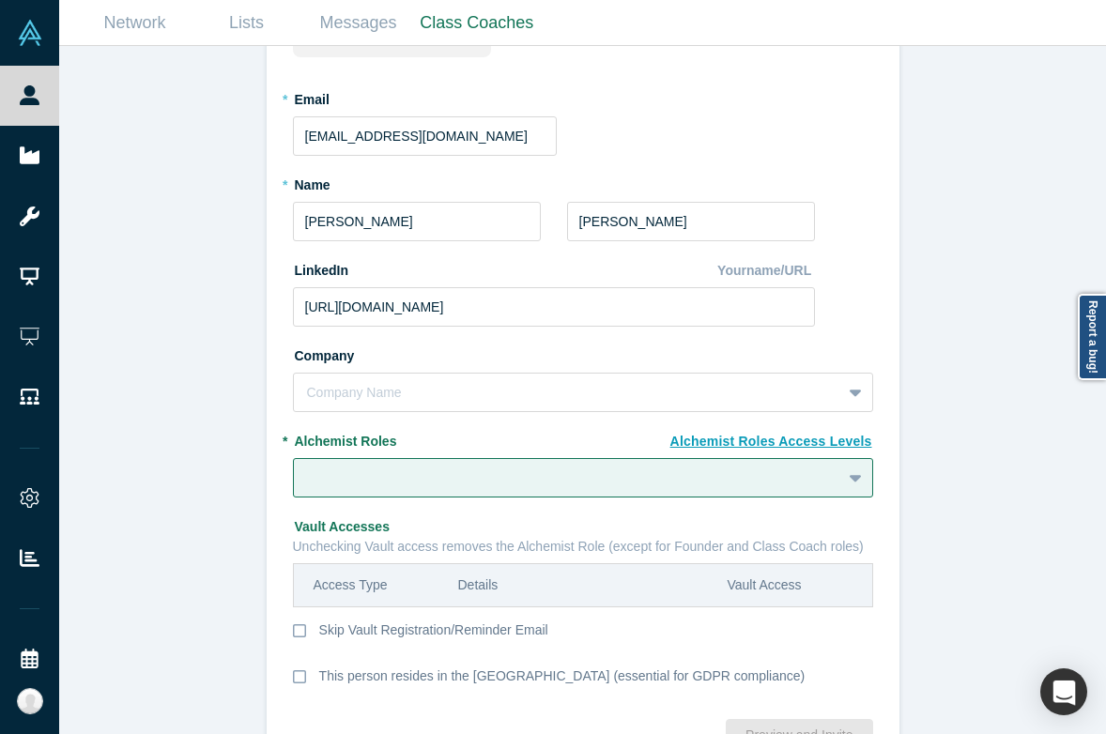
scroll to position [185, 0]
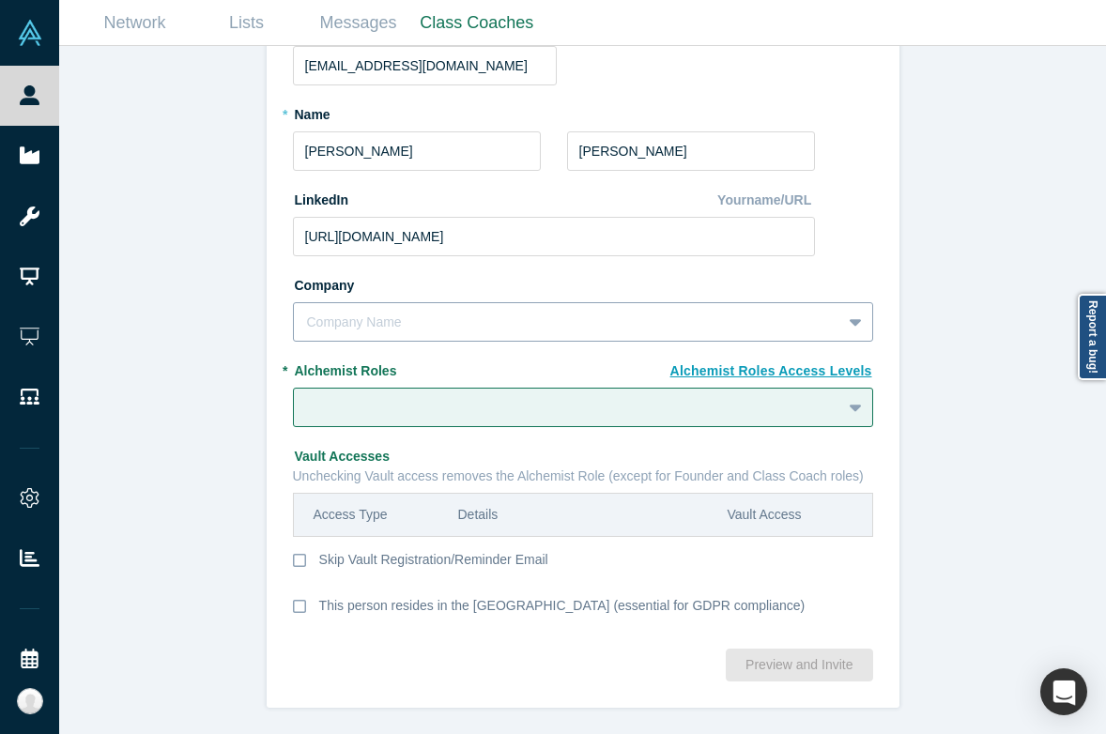
click at [506, 312] on div at bounding box center [567, 322] width 521 height 23
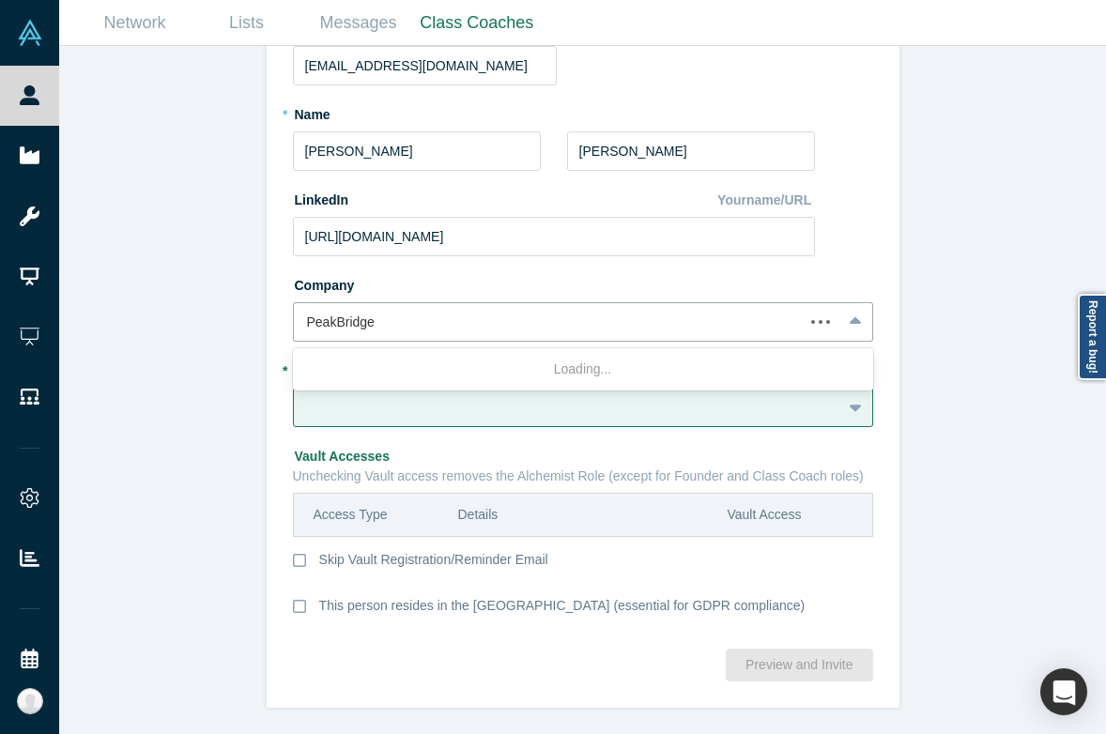
type input "PeakBridge"
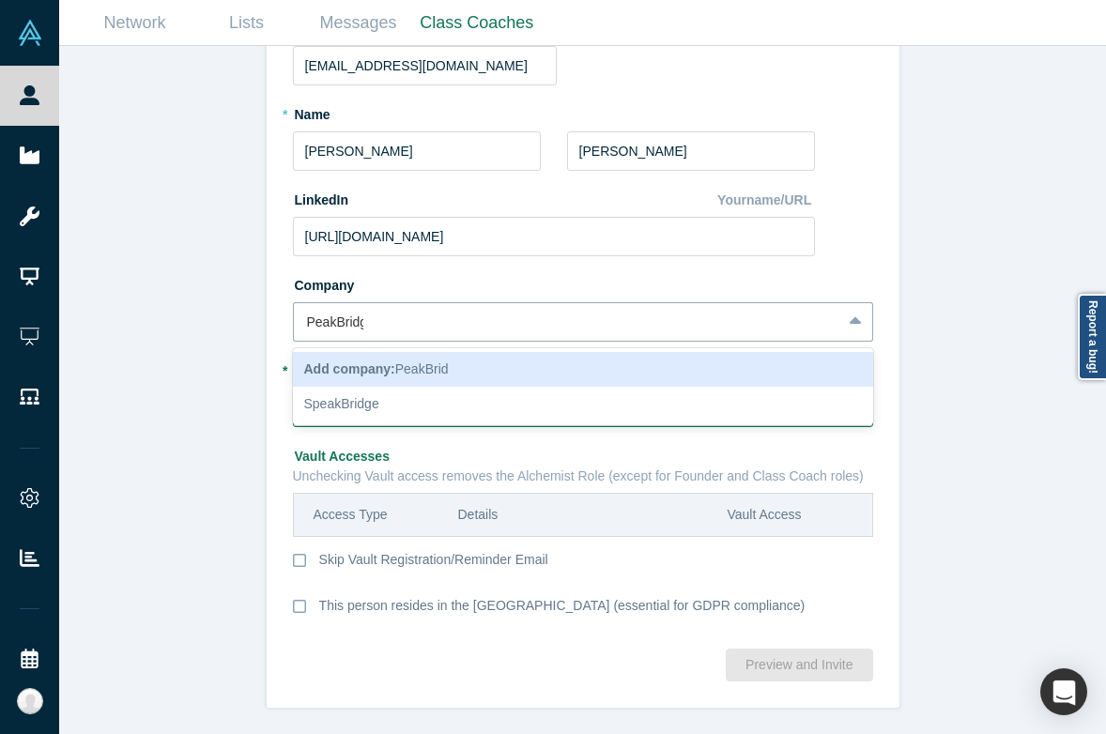
type input "PeakBridge"
click at [591, 363] on div "Add company: PeakBridge" at bounding box center [583, 369] width 580 height 35
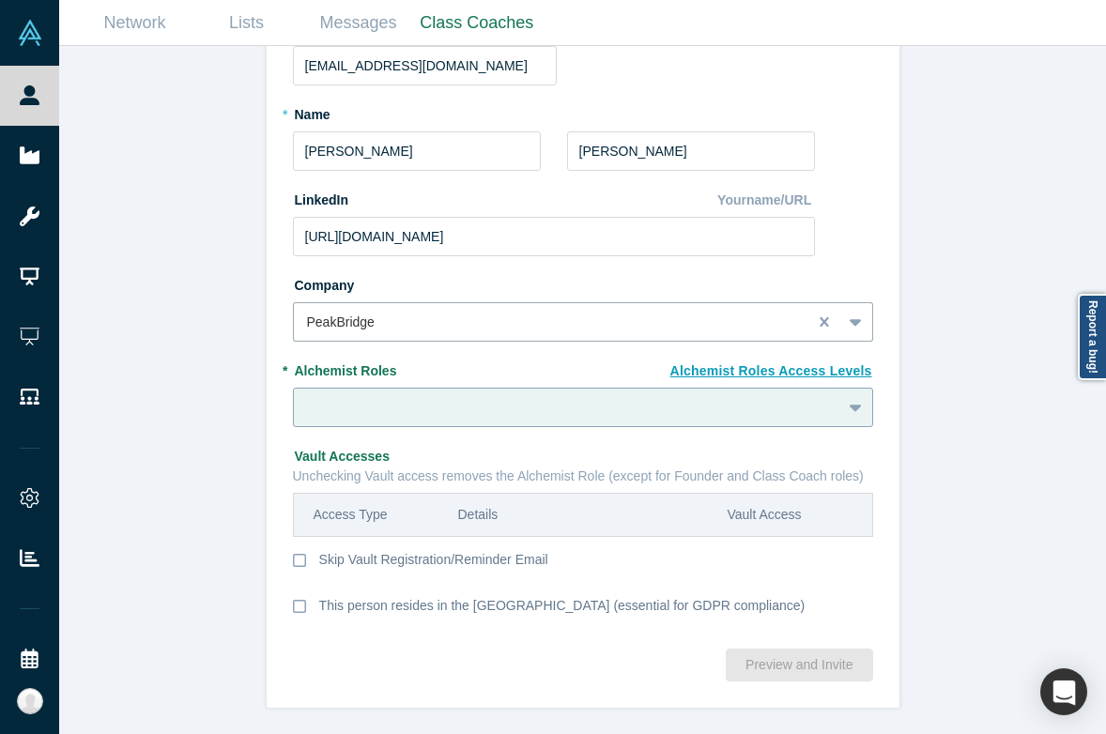
click at [552, 402] on div at bounding box center [567, 407] width 521 height 23
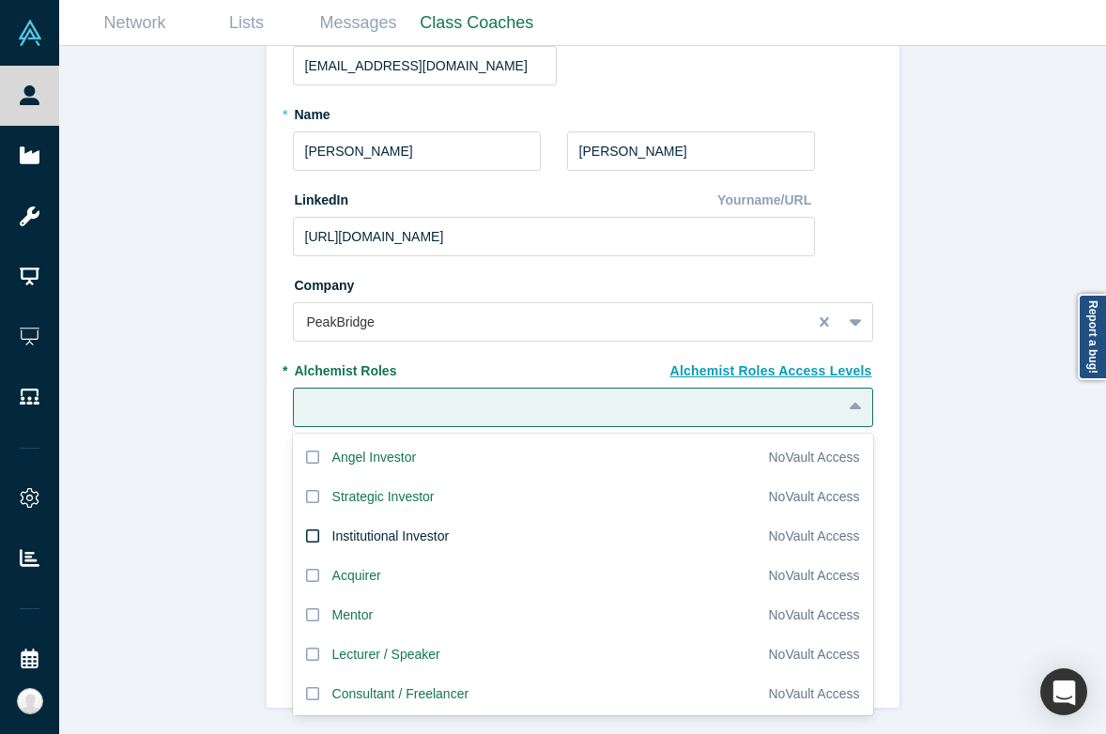
click at [393, 530] on div "Institutional Investor" at bounding box center [390, 537] width 117 height 20
click at [0, 0] on input "Institutional Investor" at bounding box center [0, 0] width 0 height 0
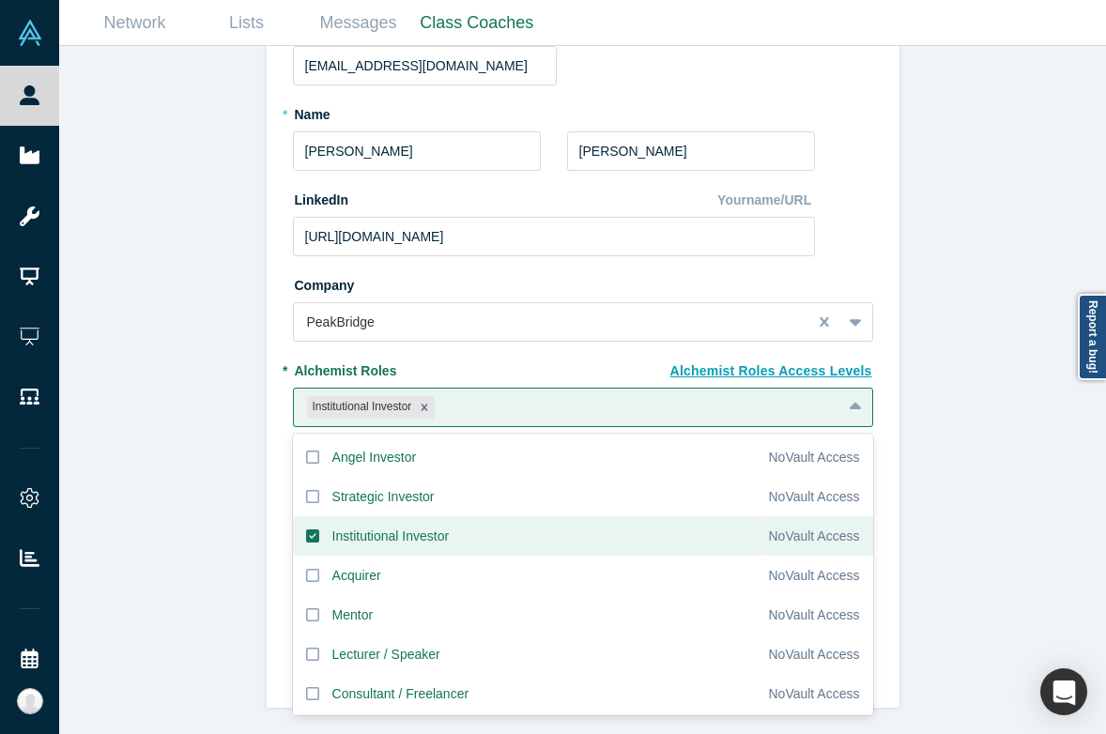
click at [193, 494] on div "Invite or Remind Contacts Back New Profile: Peter Bodenheimer * Email peterb@pe…" at bounding box center [582, 390] width 1047 height 688
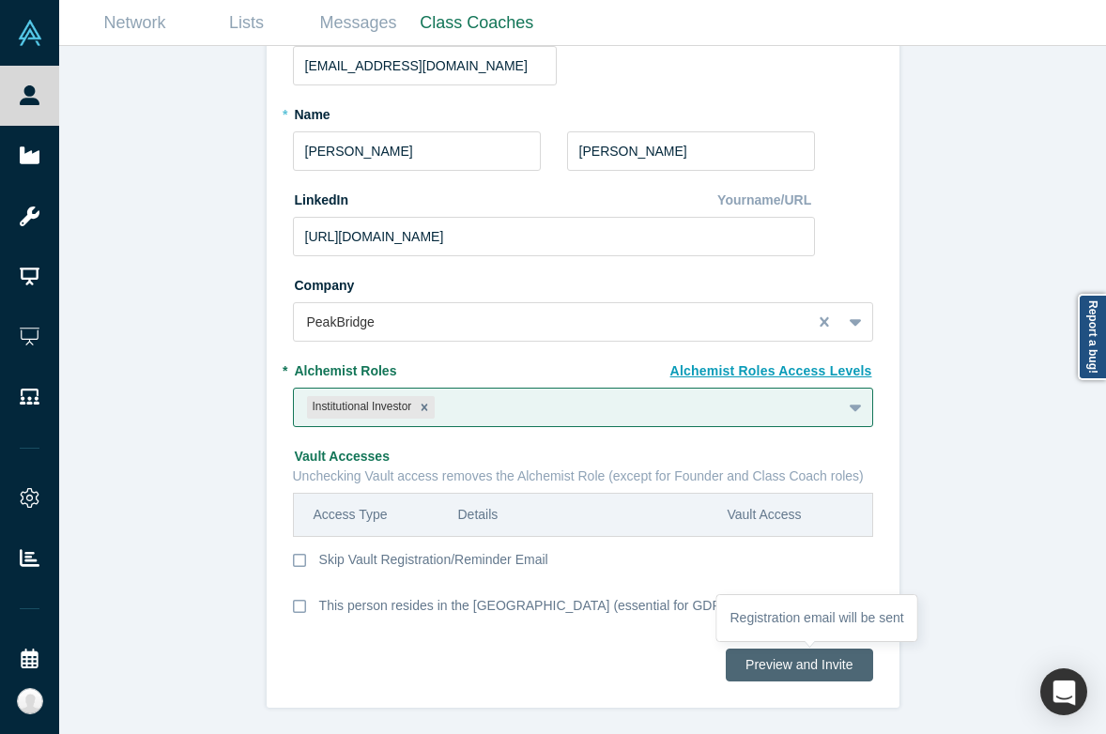
click at [796, 665] on button "Preview and Invite" at bounding box center [799, 665] width 147 height 33
